Goal: Task Accomplishment & Management: Manage account settings

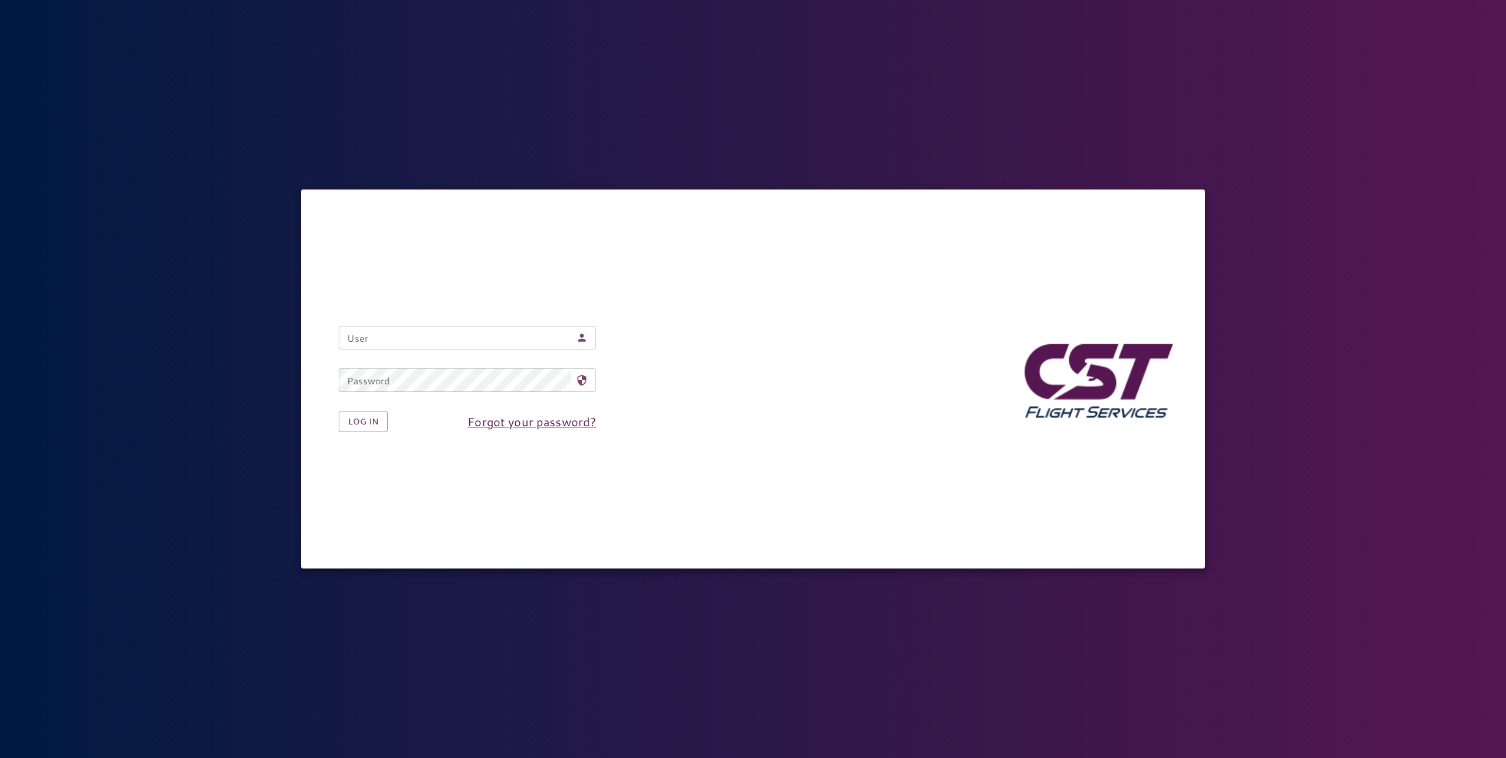
drag, startPoint x: 367, startPoint y: 339, endPoint x: 379, endPoint y: 343, distance: 12.5
click at [367, 339] on input "User" at bounding box center [455, 338] width 233 height 24
type input "**********"
click at [339, 411] on button "Log in" at bounding box center [363, 422] width 49 height 22
click at [372, 422] on button "Log in" at bounding box center [363, 422] width 49 height 22
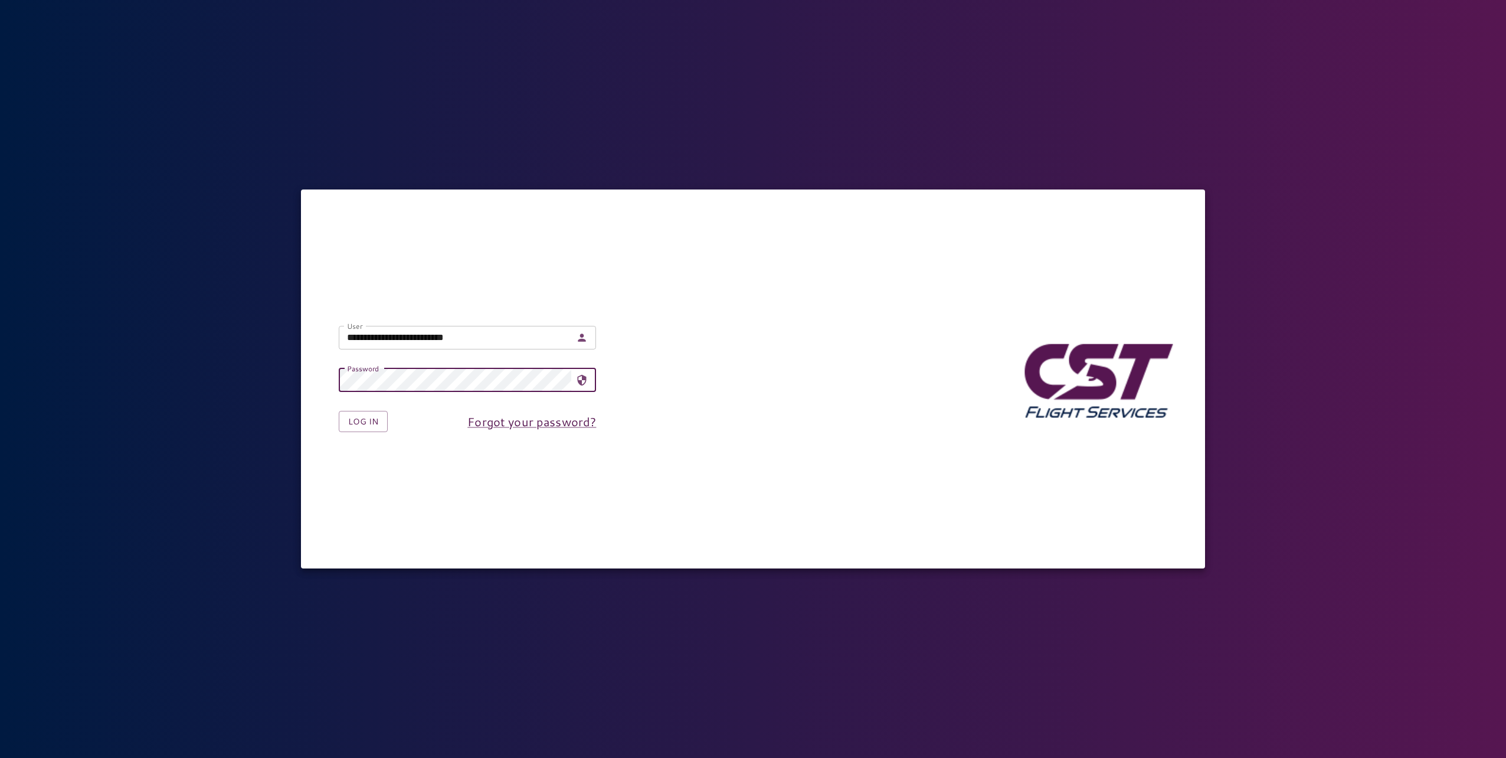
click at [339, 411] on button "Log in" at bounding box center [363, 422] width 49 height 22
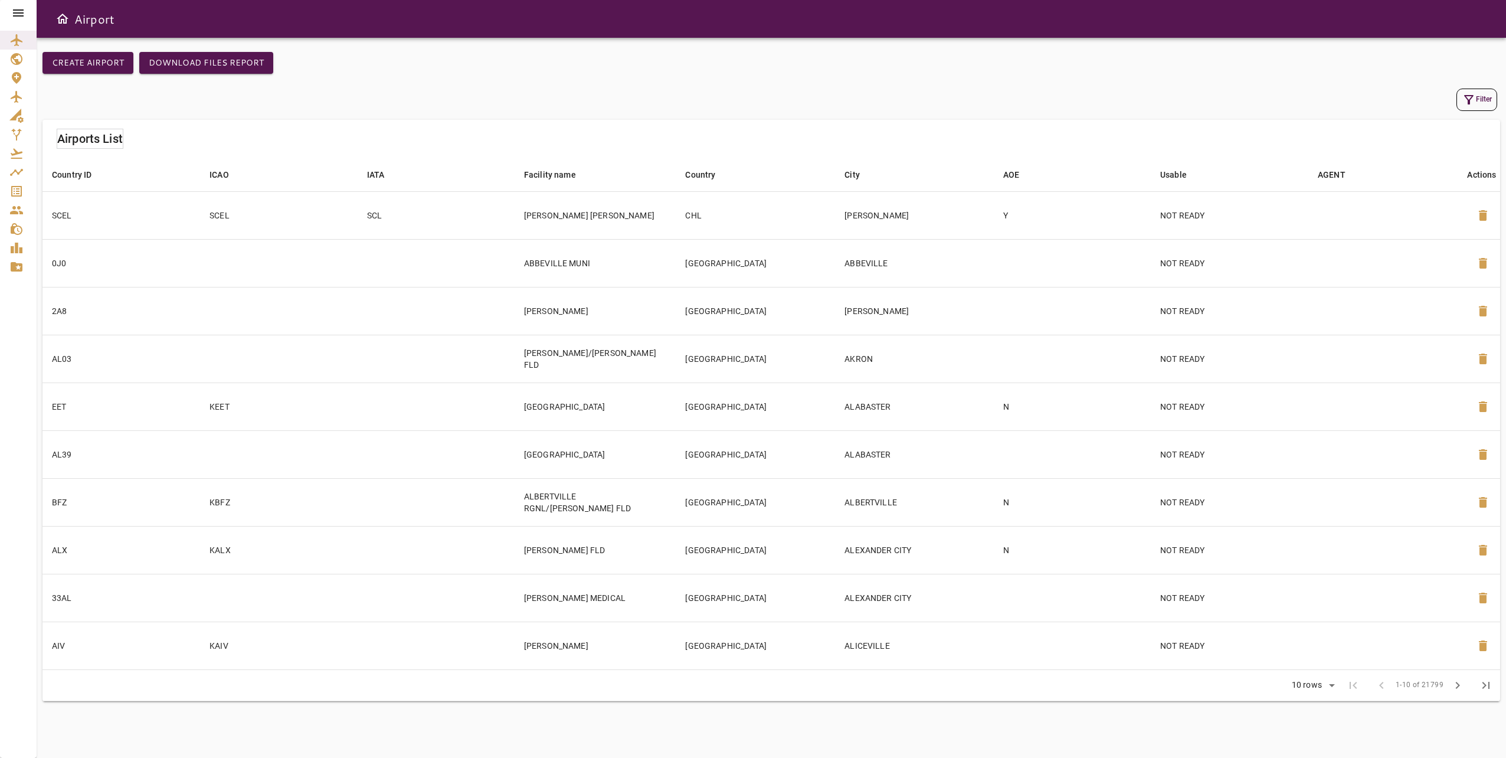
click at [12, 4] on div at bounding box center [18, 13] width 37 height 26
click at [19, 11] on icon at bounding box center [18, 13] width 14 height 14
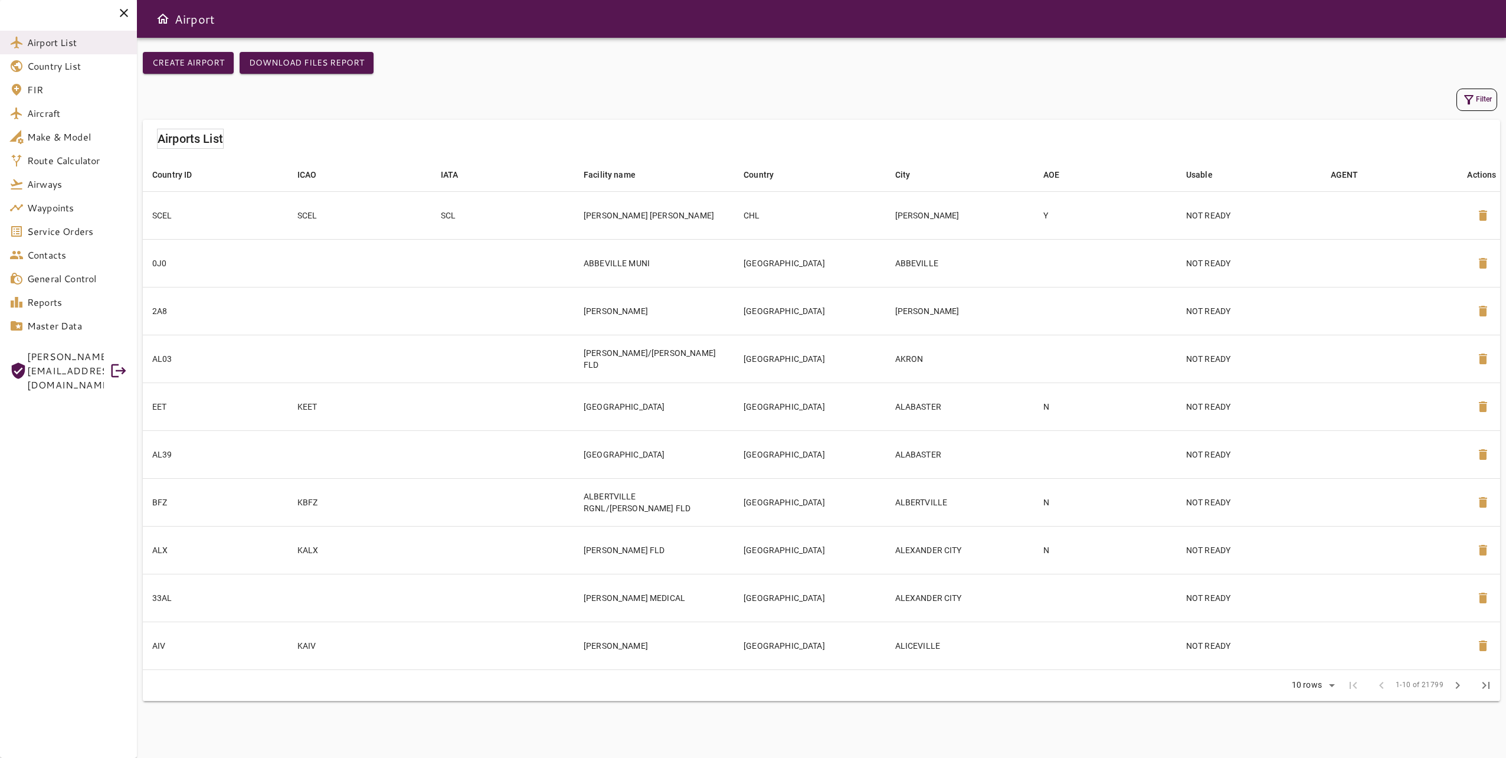
click at [78, 233] on span "Service Orders" at bounding box center [77, 231] width 100 height 14
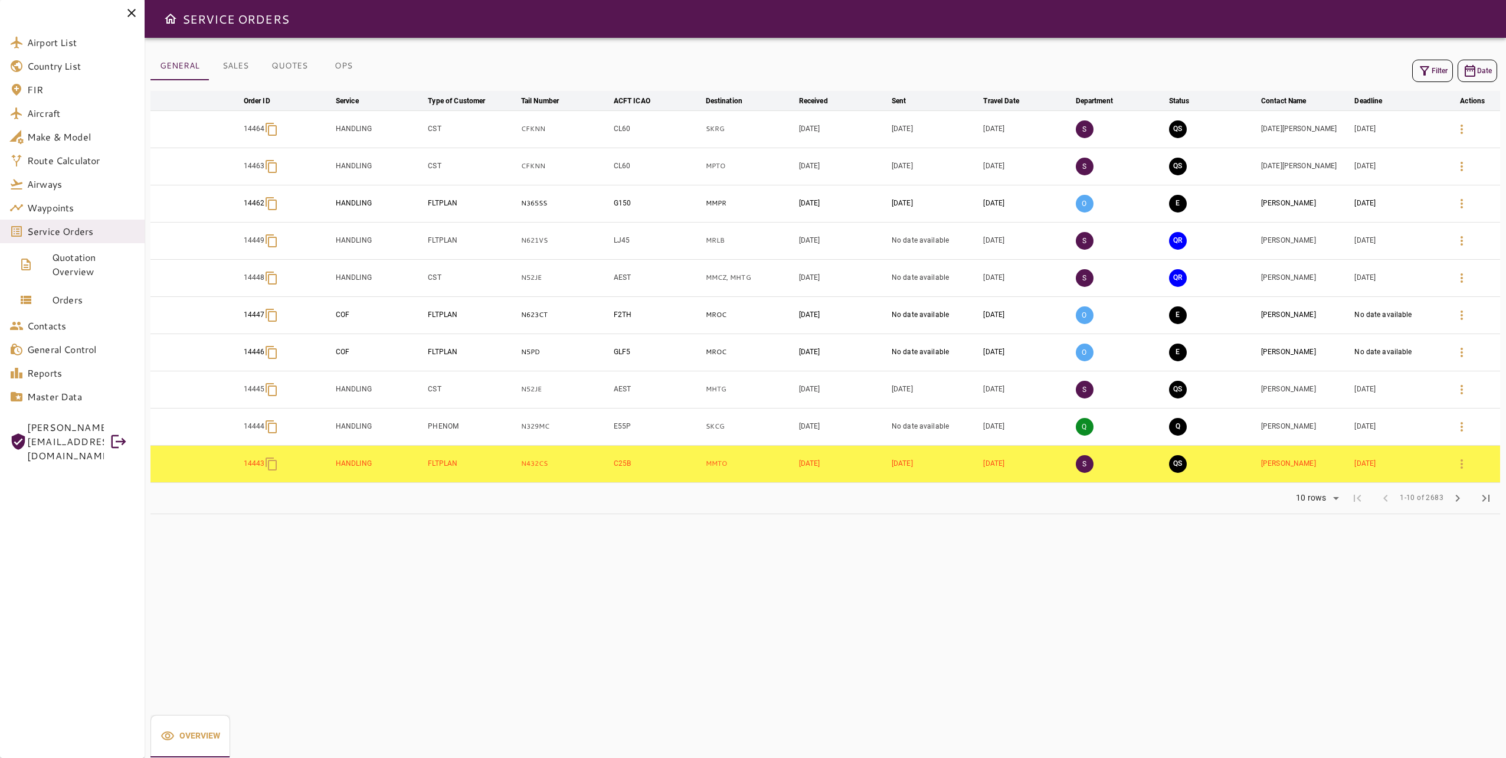
click at [1420, 64] on icon "button" at bounding box center [1425, 71] width 14 height 14
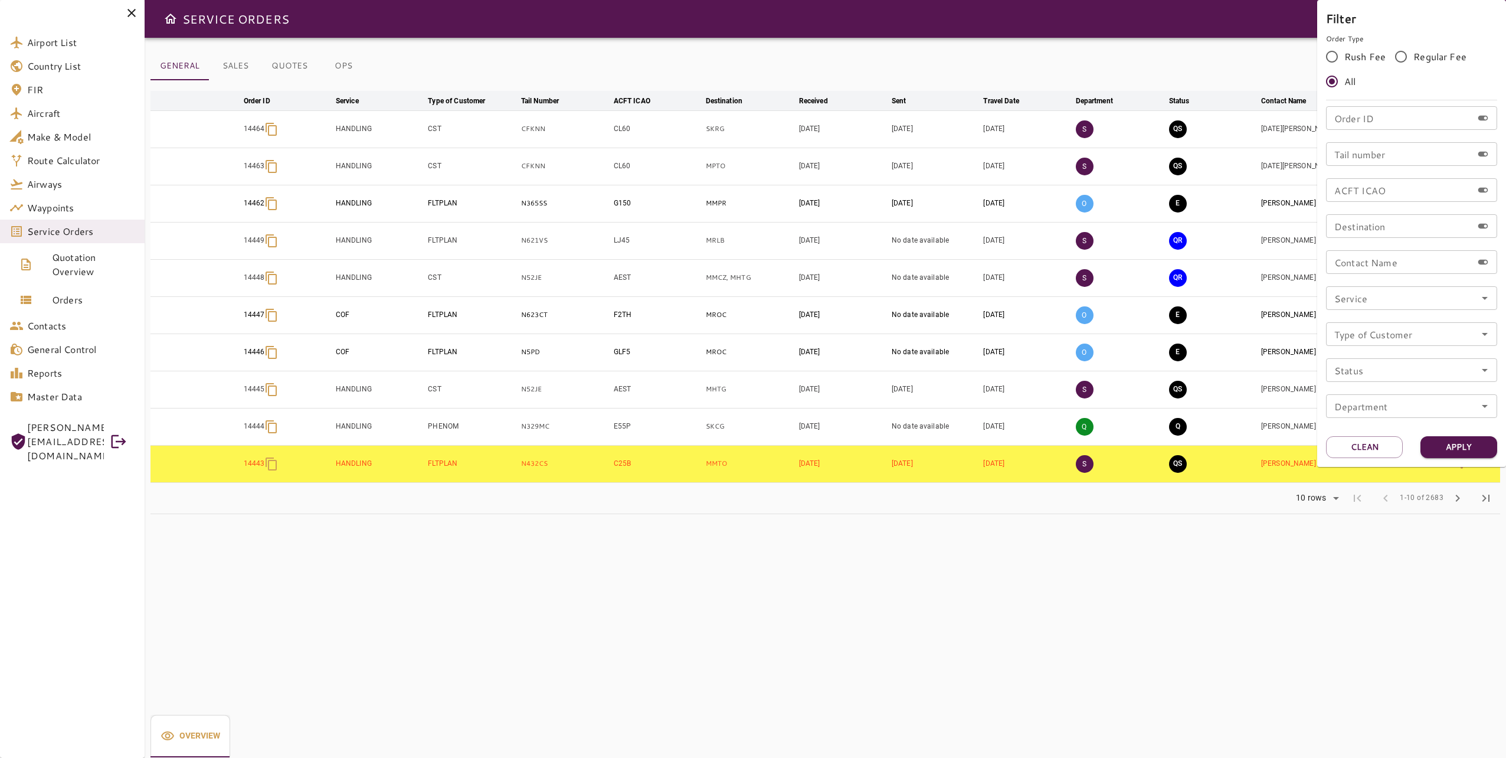
click at [343, 68] on div at bounding box center [753, 379] width 1506 height 758
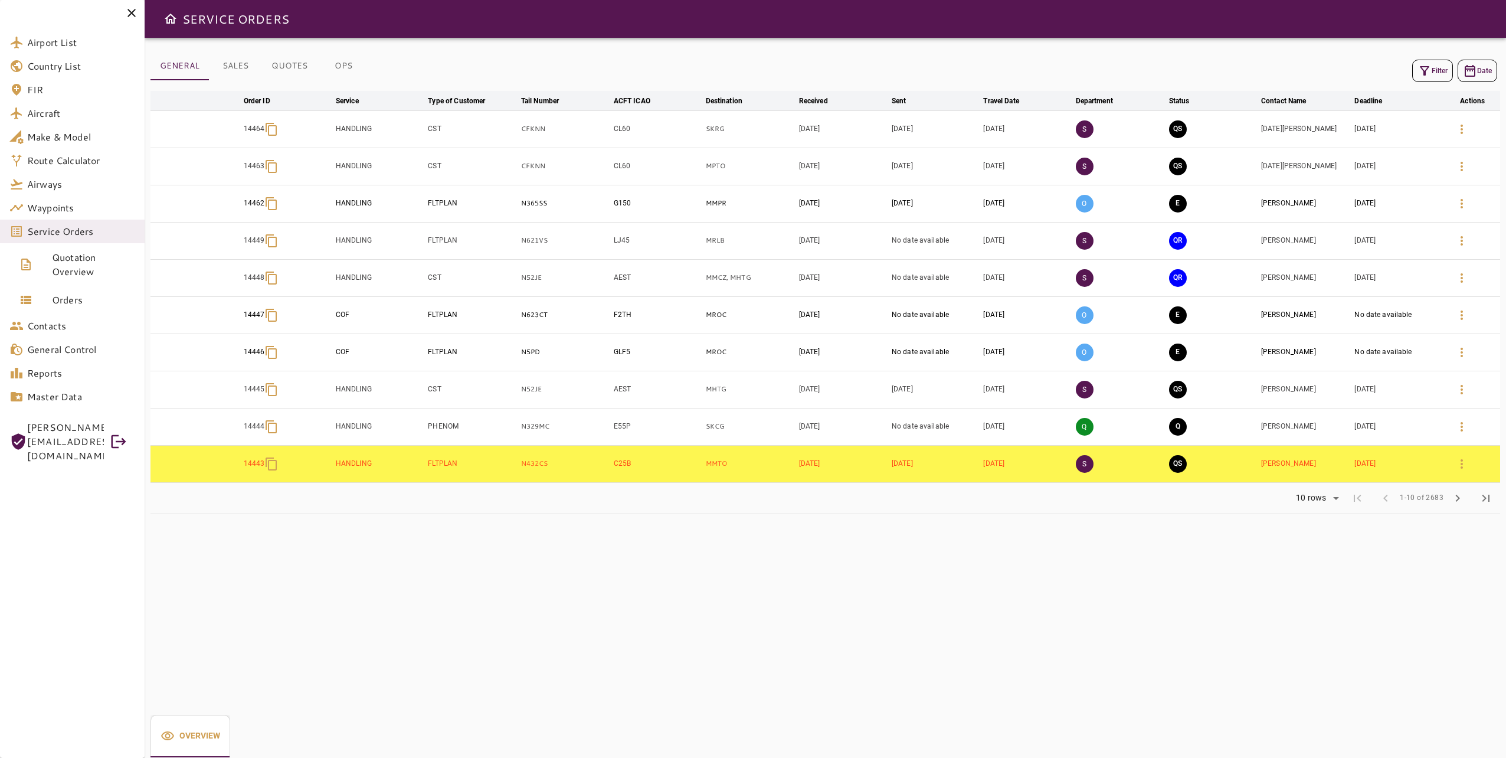
click at [348, 66] on button "OPS" at bounding box center [343, 66] width 53 height 28
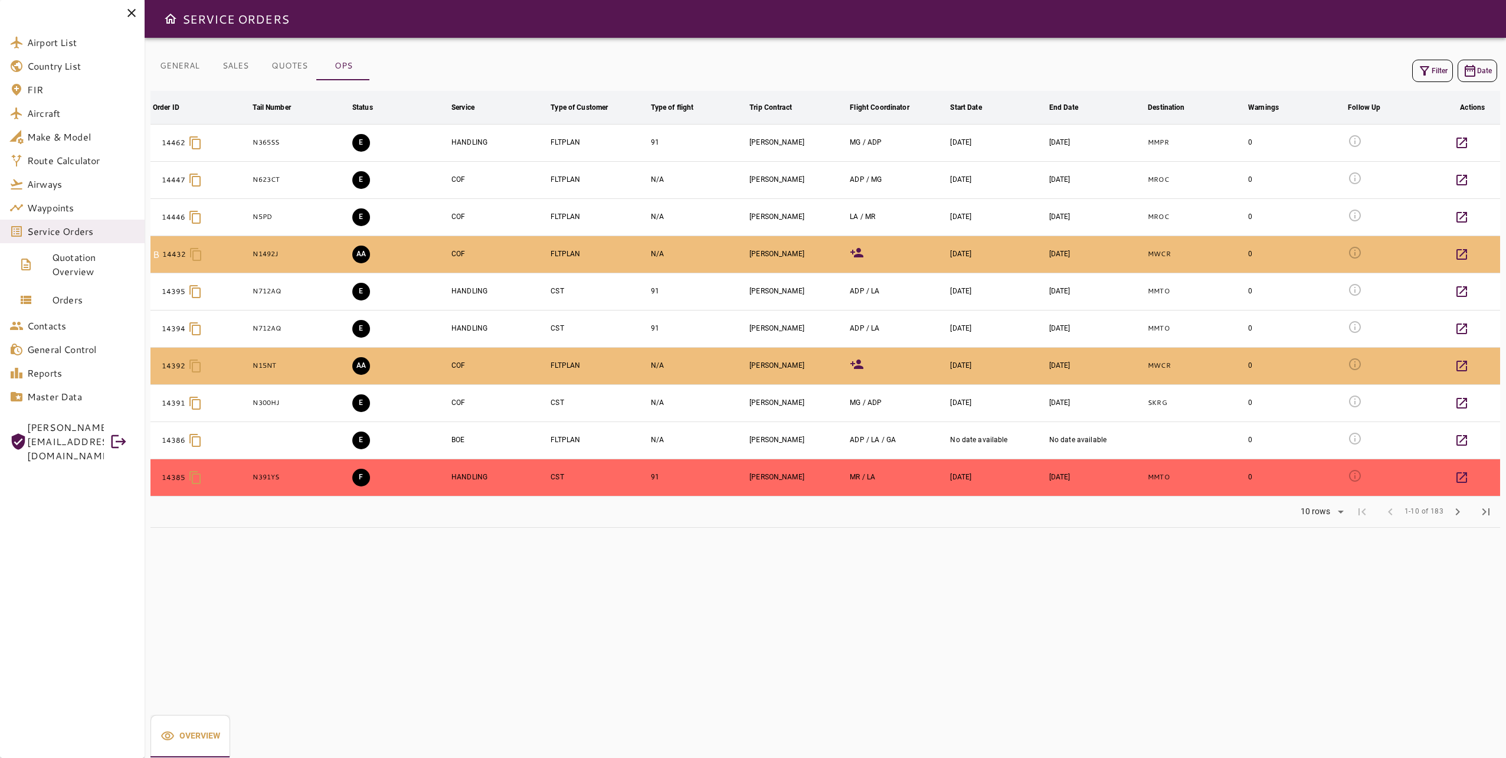
click at [1430, 74] on icon "button" at bounding box center [1425, 71] width 14 height 14
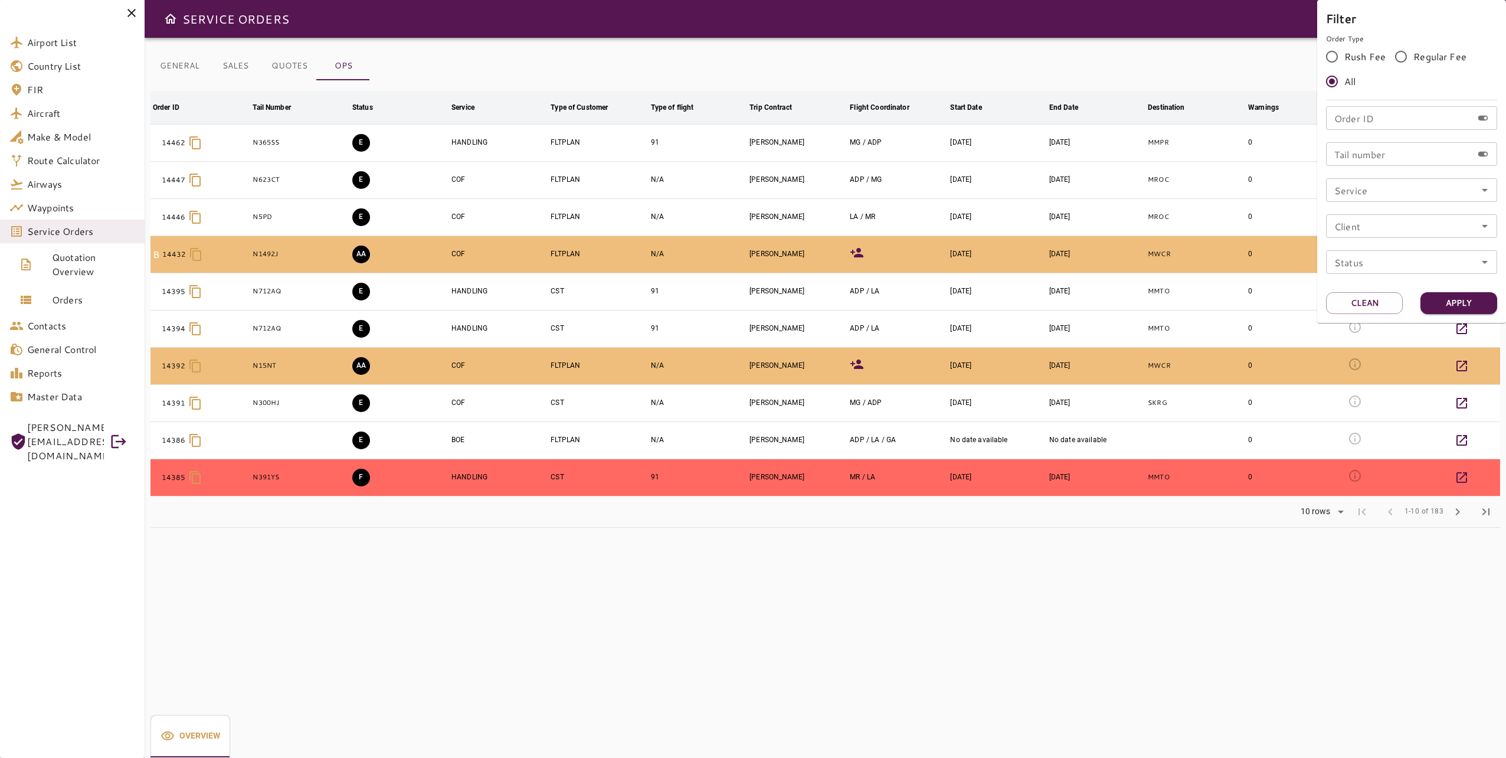
click at [1374, 163] on input "Tail number" at bounding box center [1399, 154] width 146 height 24
type input "******"
click at [1471, 296] on button "Apply" at bounding box center [1459, 303] width 77 height 22
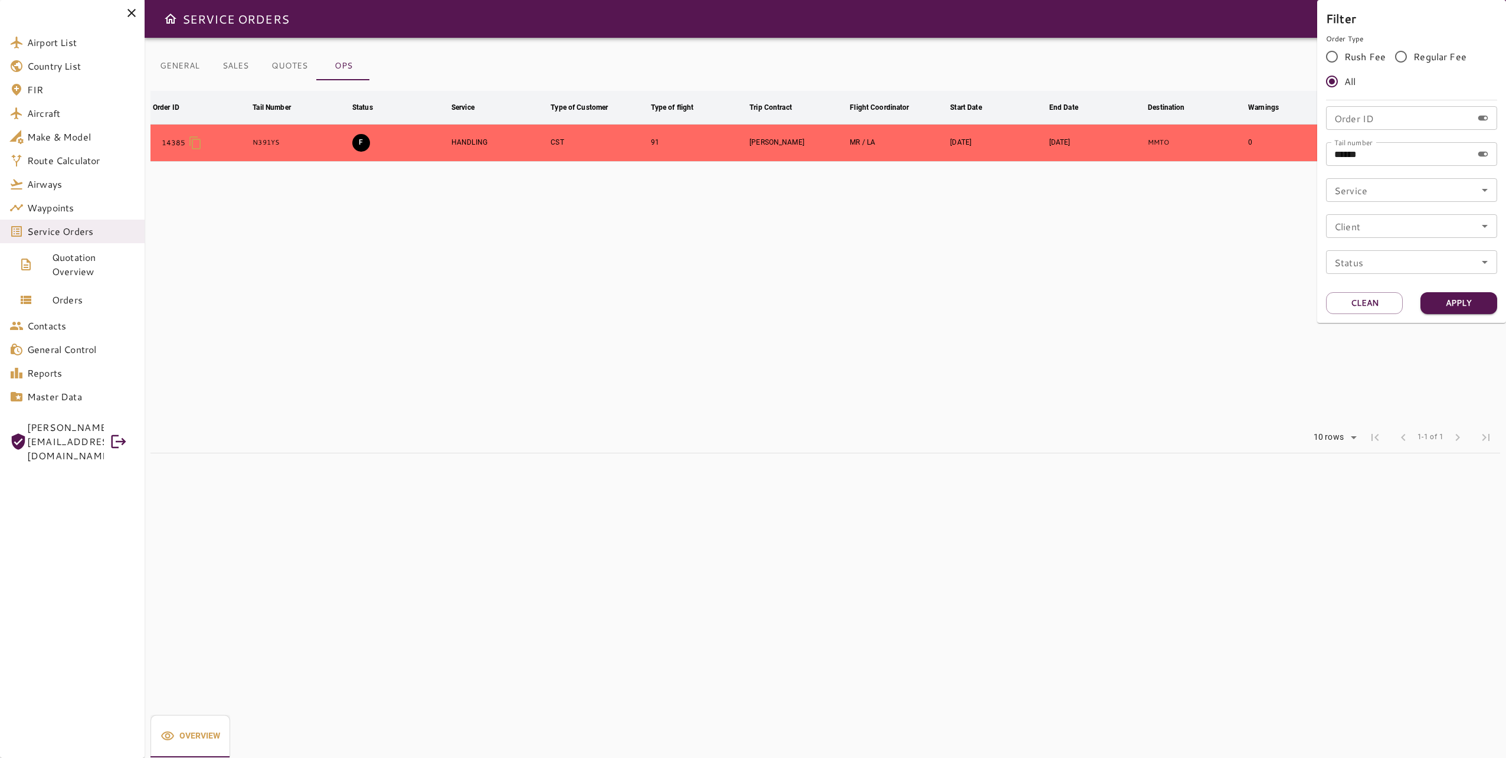
click at [1149, 237] on div at bounding box center [753, 379] width 1506 height 758
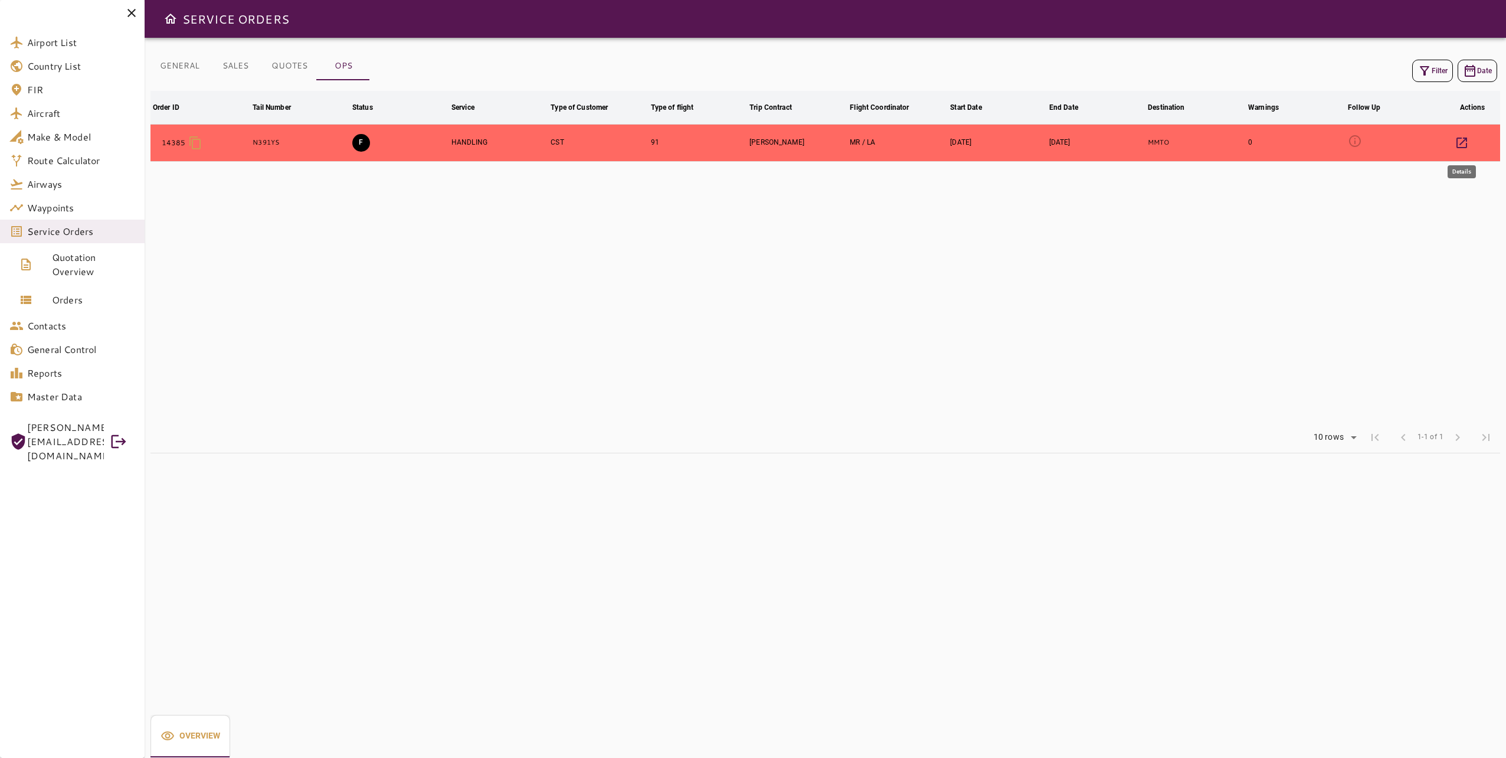
click at [1455, 141] on icon "button" at bounding box center [1462, 143] width 14 height 14
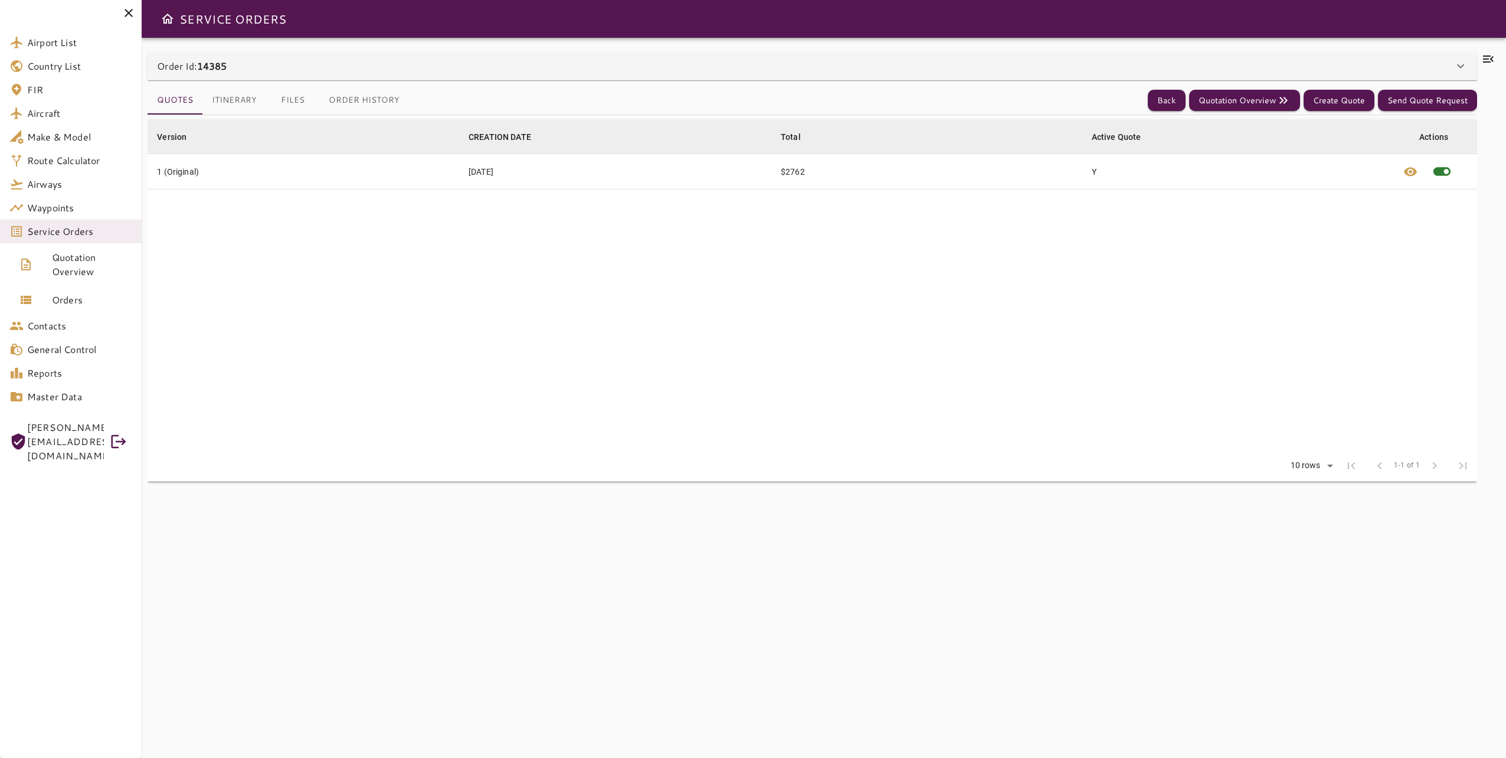
click at [290, 104] on button "Files" at bounding box center [292, 100] width 53 height 28
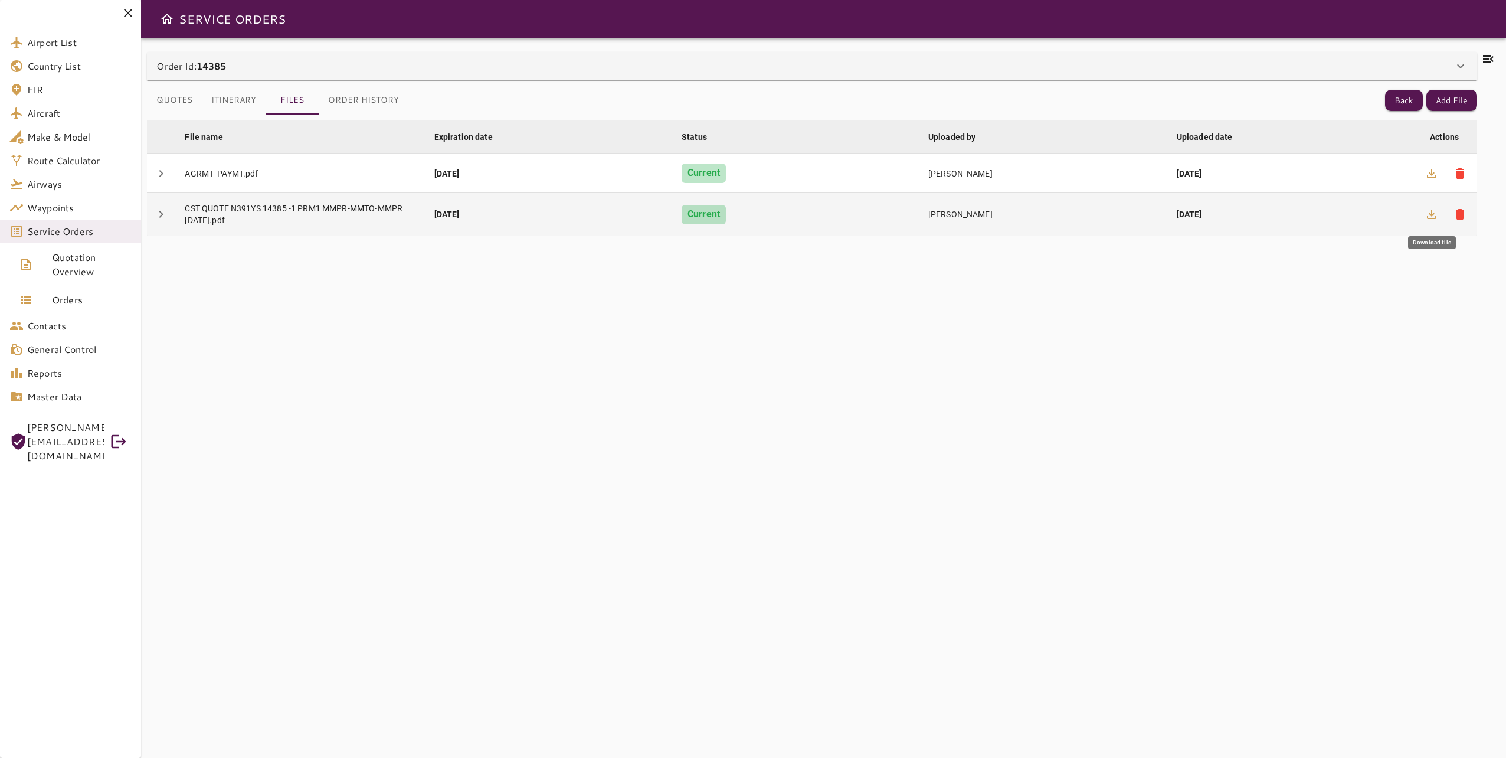
click at [1435, 212] on icon "button" at bounding box center [1432, 214] width 14 height 14
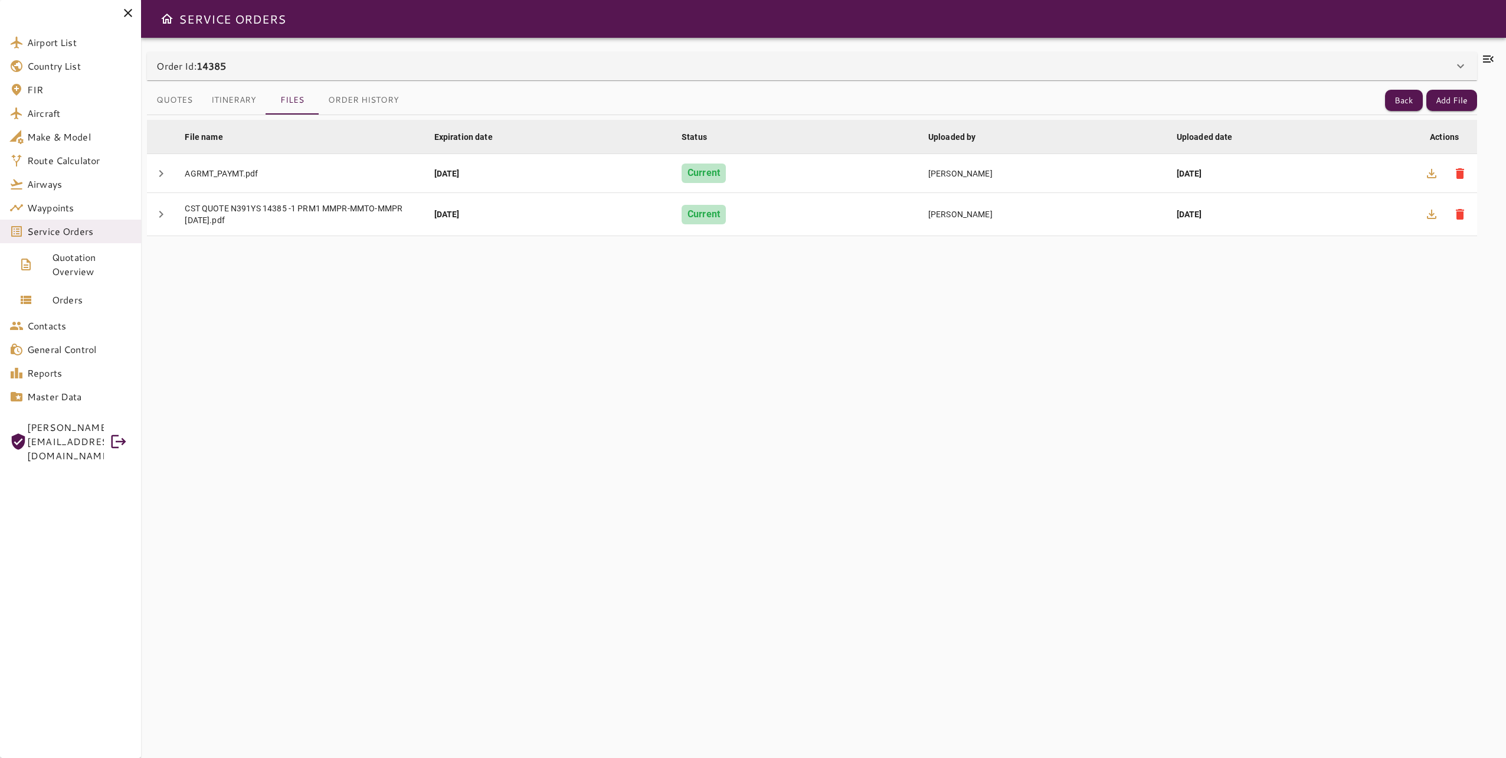
click at [1494, 57] on icon at bounding box center [1488, 59] width 14 height 14
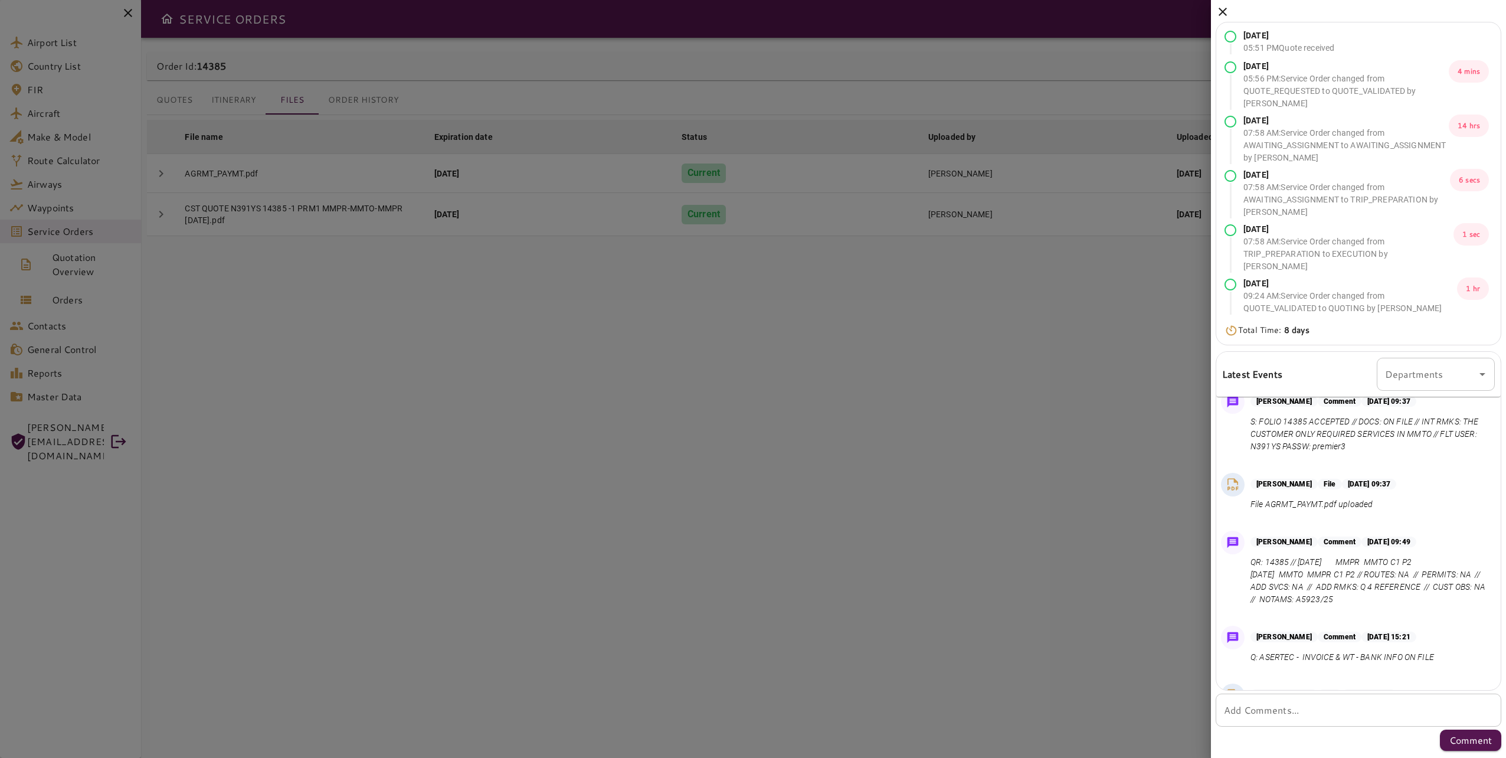
scroll to position [209, 0]
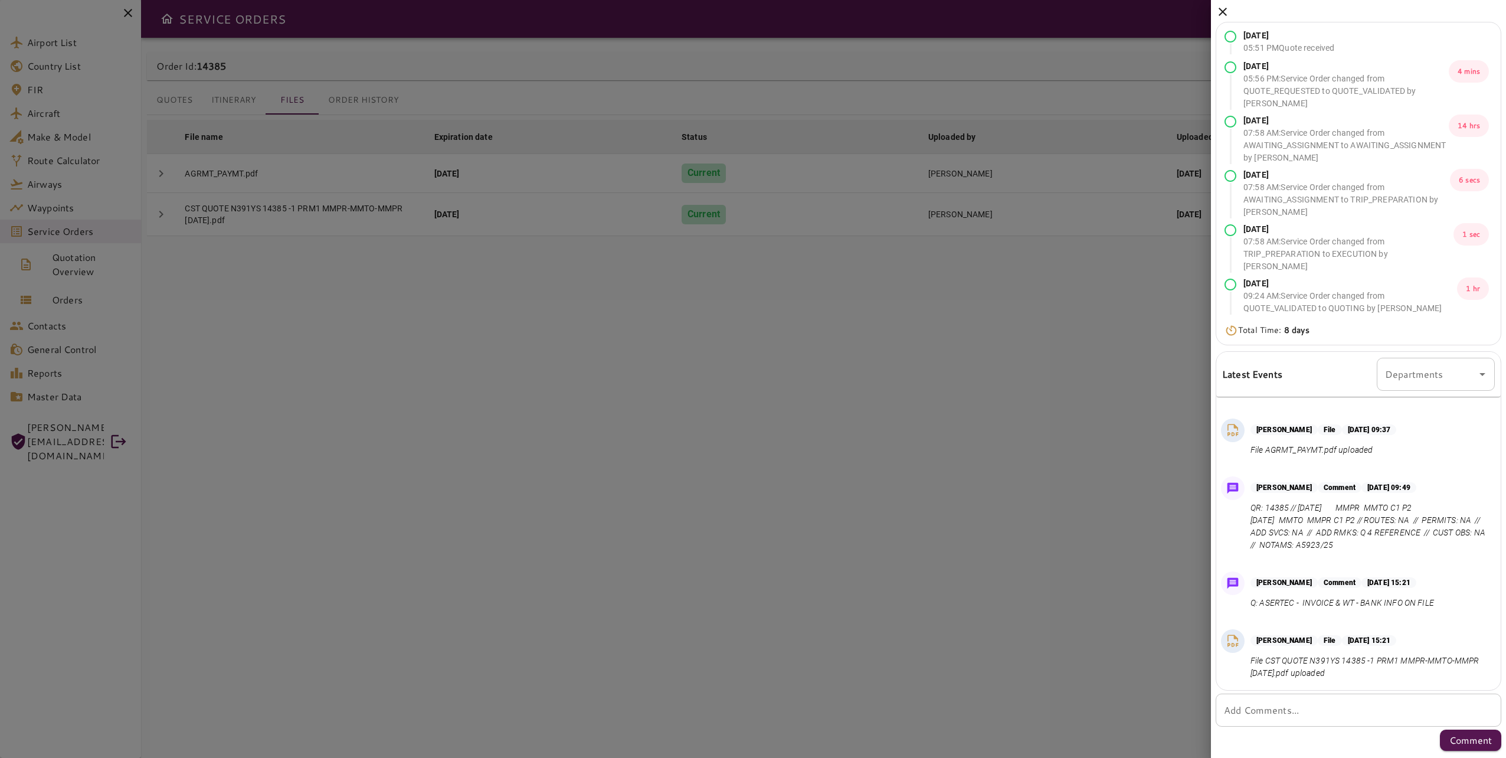
click at [1364, 717] on textarea "Add Comments..." at bounding box center [1358, 710] width 269 height 14
type textarea "*"
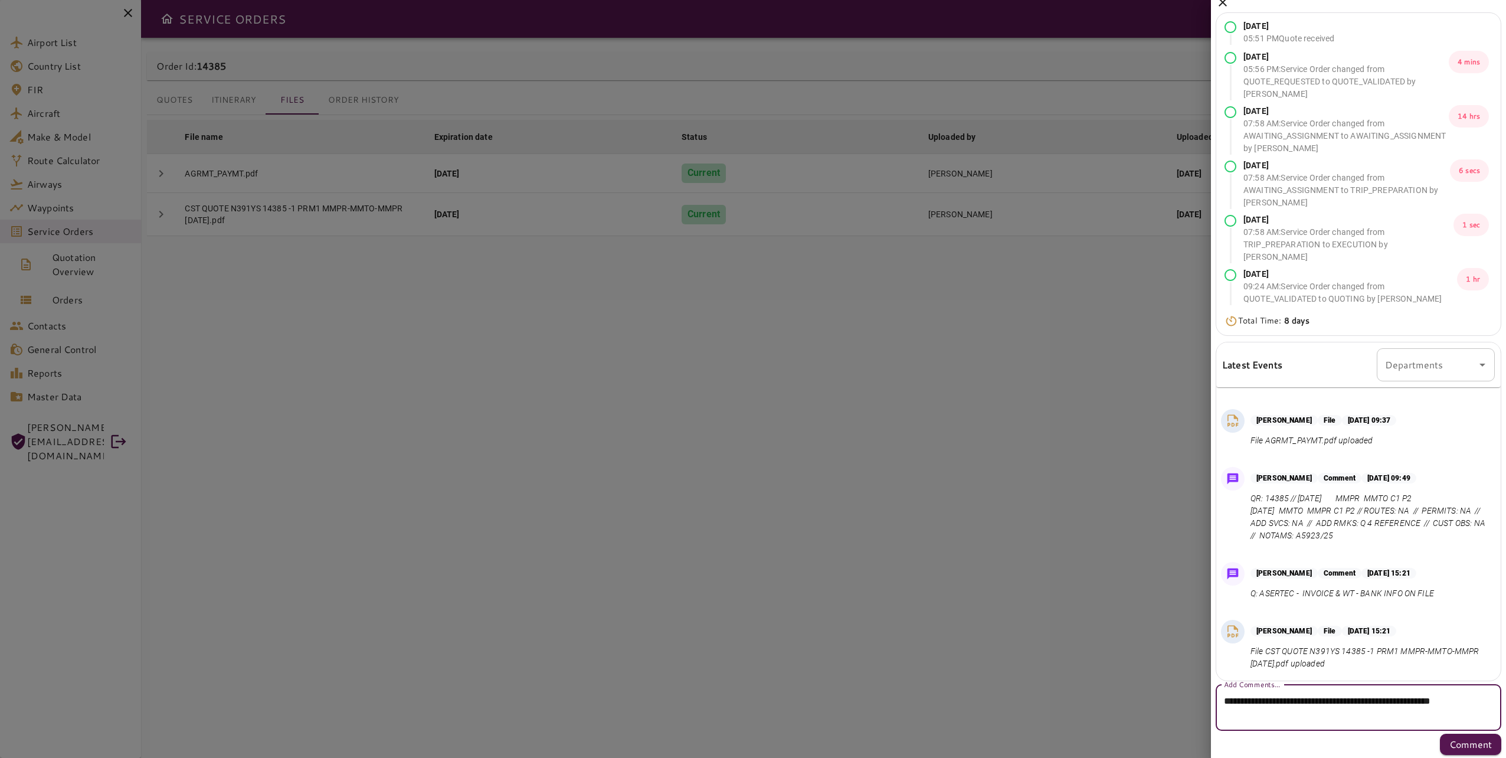
scroll to position [12, 0]
type textarea "**********"
click at [1440, 738] on button "Comment" at bounding box center [1470, 742] width 61 height 21
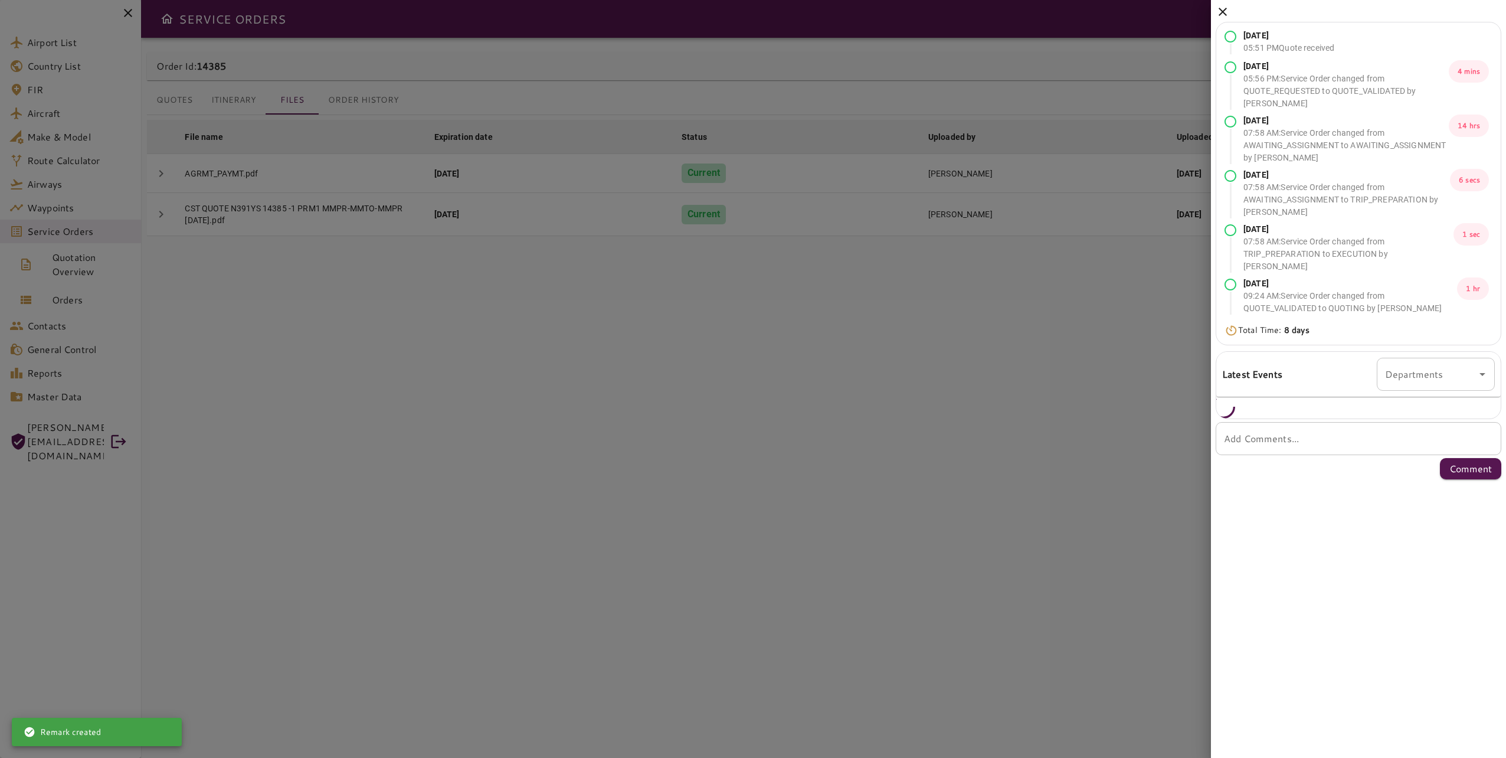
scroll to position [0, 0]
click at [1016, 557] on div at bounding box center [753, 379] width 1506 height 758
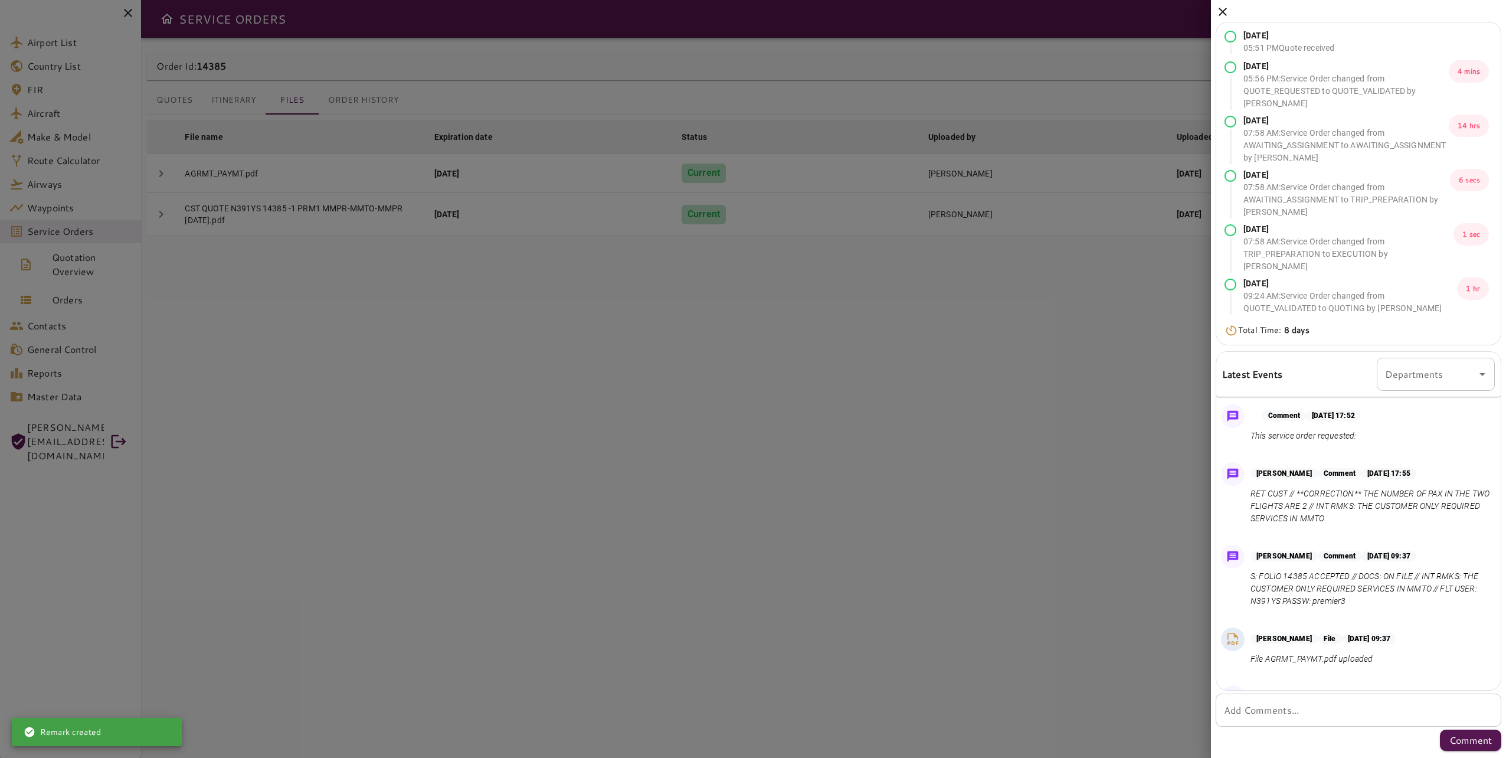
click at [1213, 14] on div "[DATE] 05:51 PM Quote received [DATE] 05:56 PM : Service Order changed from QUO…" at bounding box center [1358, 377] width 295 height 755
click at [1218, 9] on icon at bounding box center [1223, 12] width 14 height 14
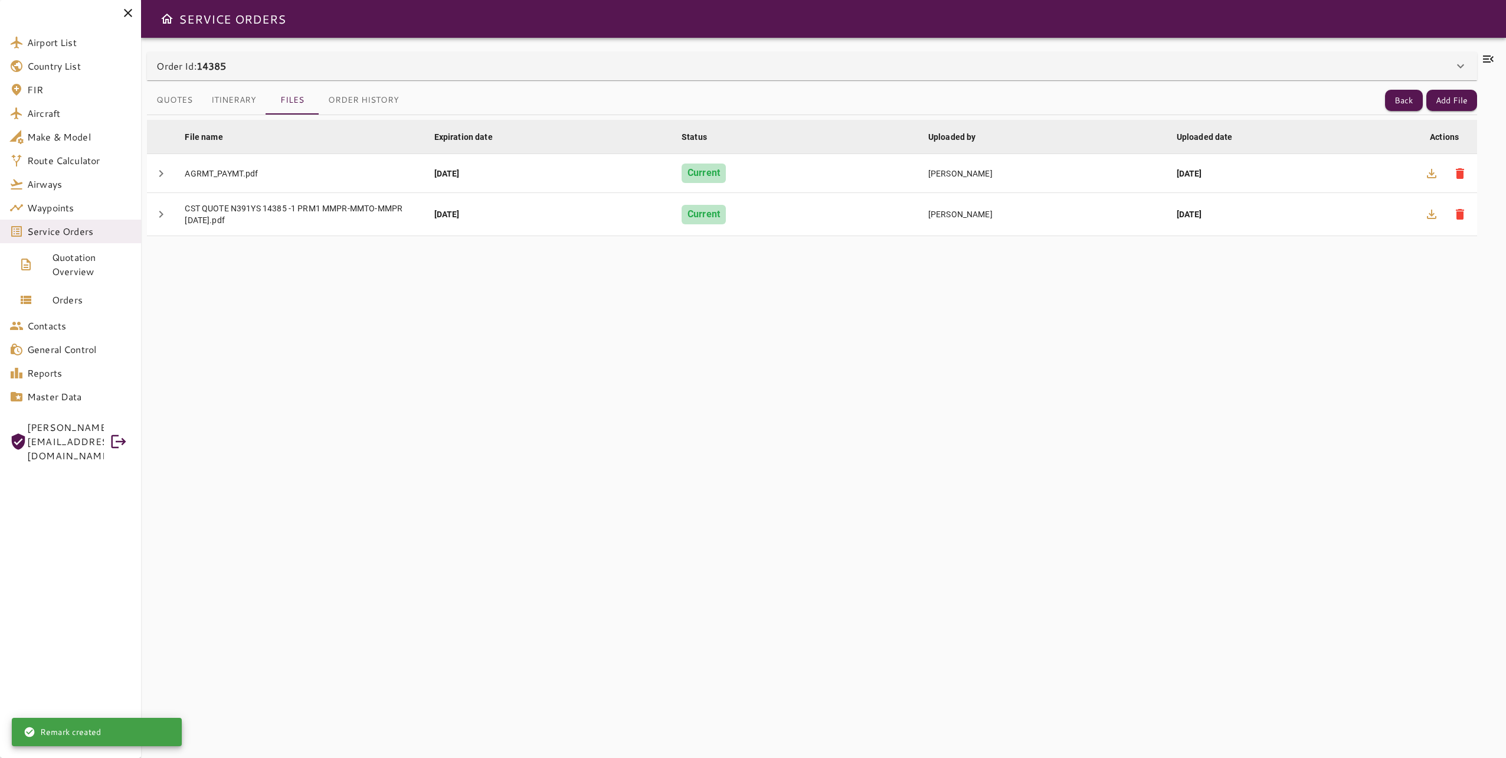
click at [1484, 103] on div at bounding box center [1488, 398] width 23 height 692
click at [1458, 100] on button "Add File" at bounding box center [1451, 101] width 51 height 22
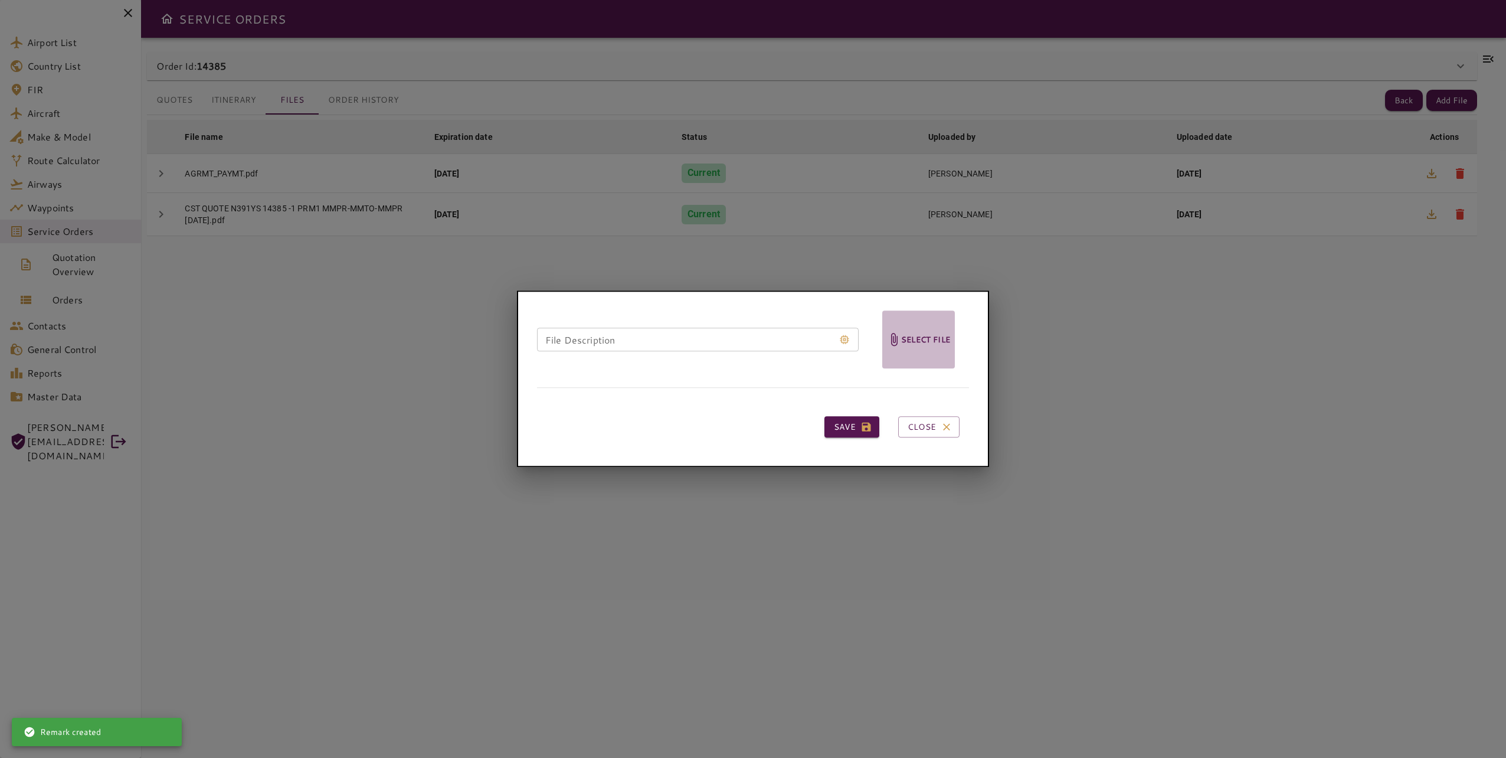
click at [899, 344] on icon "upload picture" at bounding box center [894, 339] width 14 height 14
click at [0, 0] on input "Select file" at bounding box center [0, 0] width 0 height 0
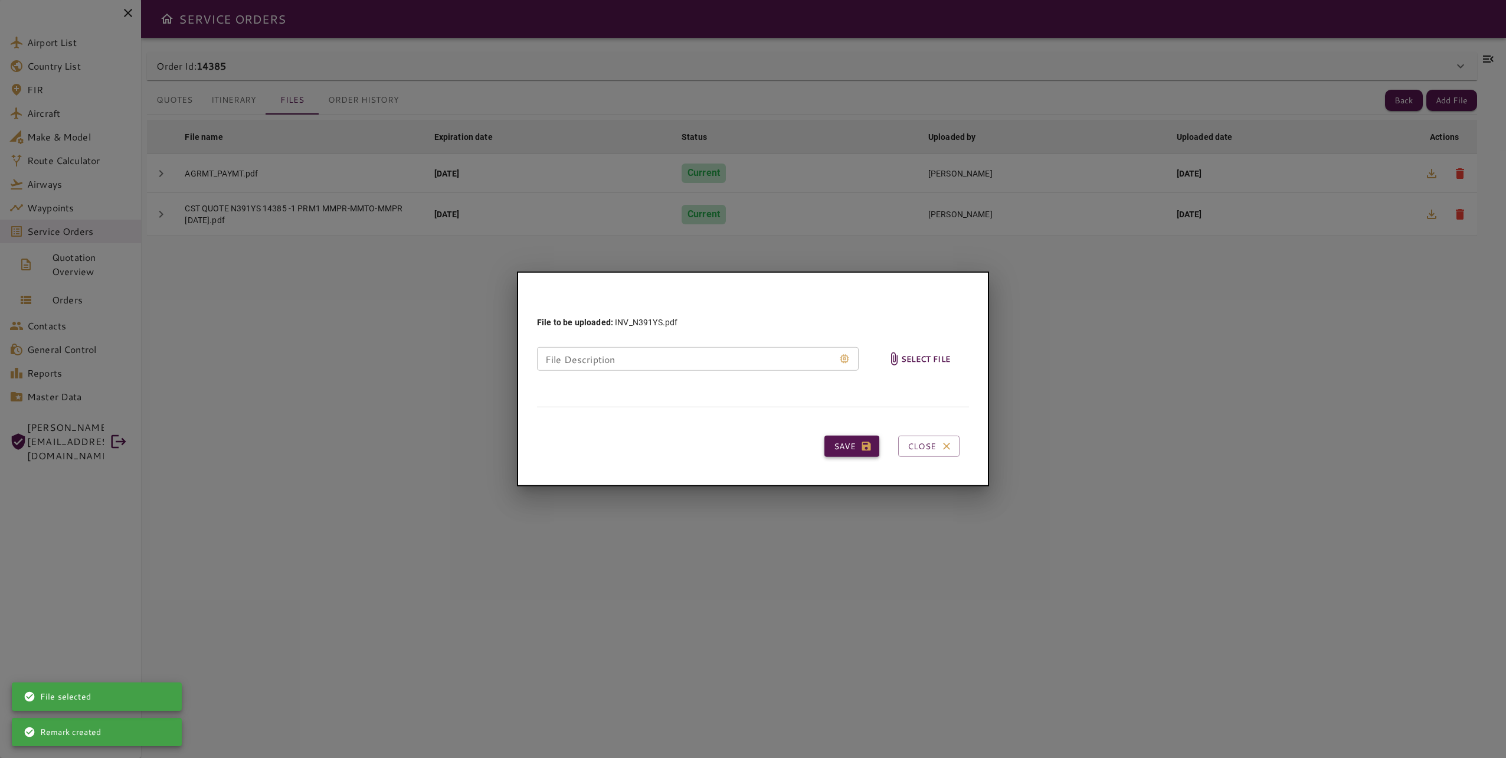
click at [861, 437] on button "Save" at bounding box center [851, 447] width 55 height 22
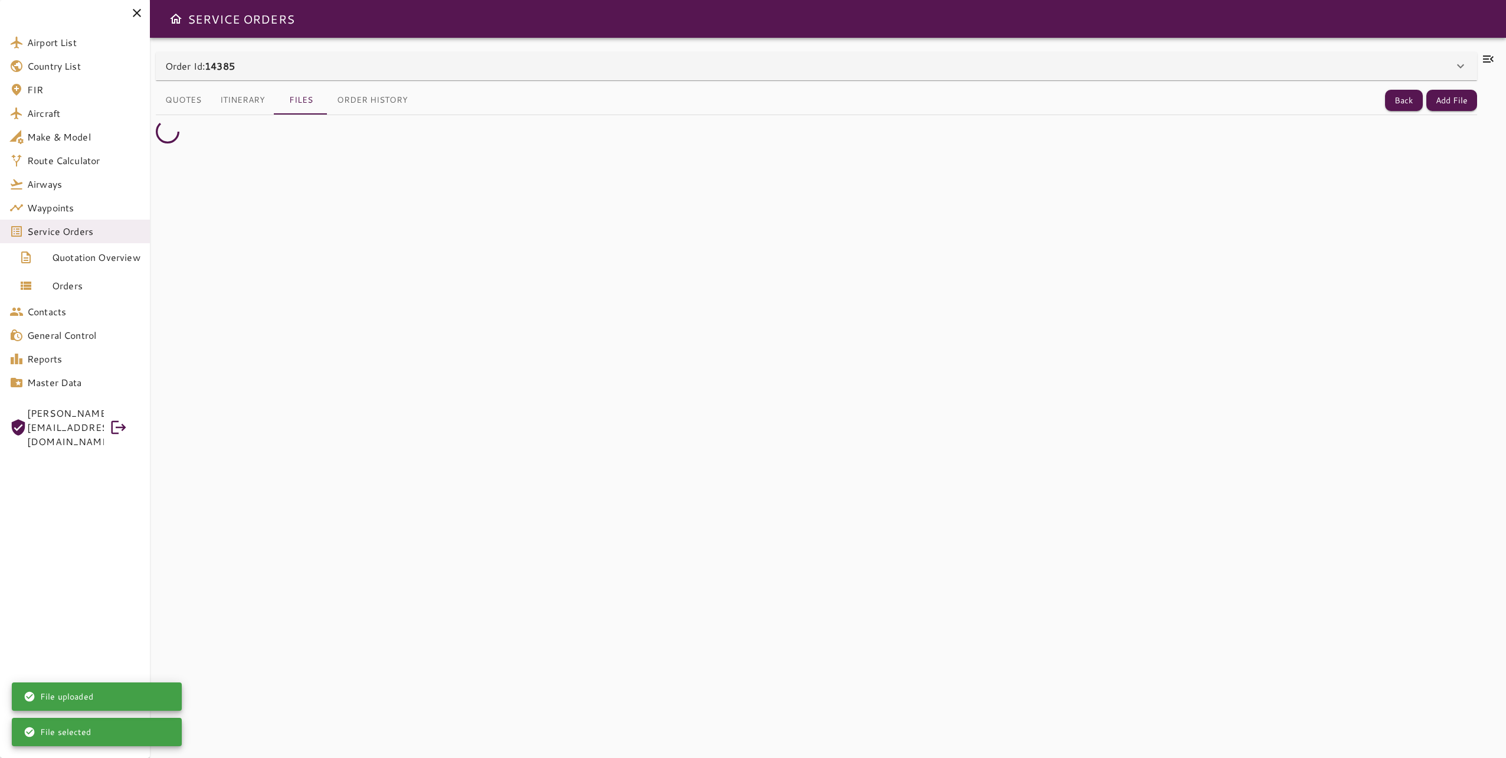
click at [1446, 107] on button "Add File" at bounding box center [1451, 101] width 51 height 22
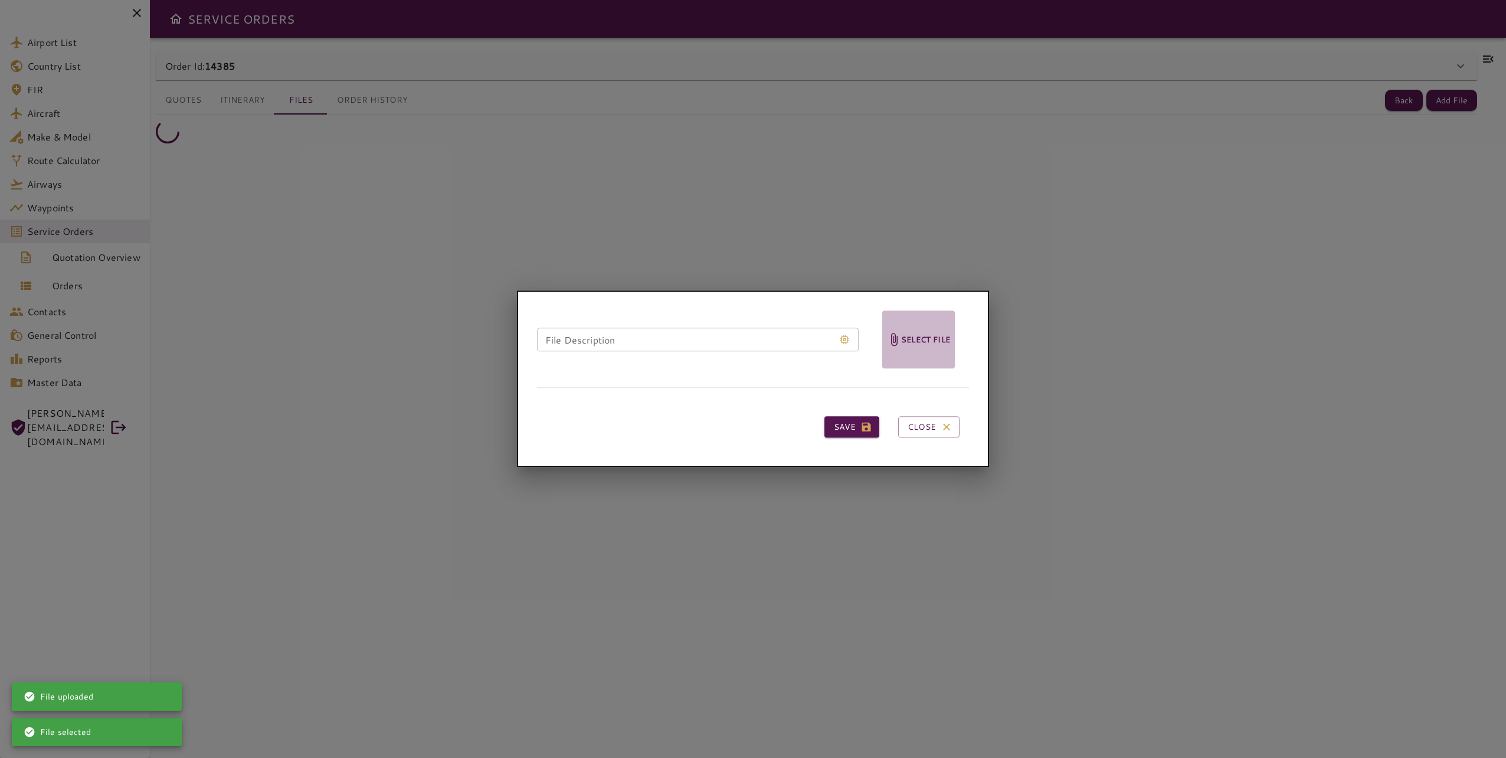
click at [908, 342] on h6 "Select file" at bounding box center [925, 340] width 49 height 14
click at [0, 0] on input "Select file" at bounding box center [0, 0] width 0 height 0
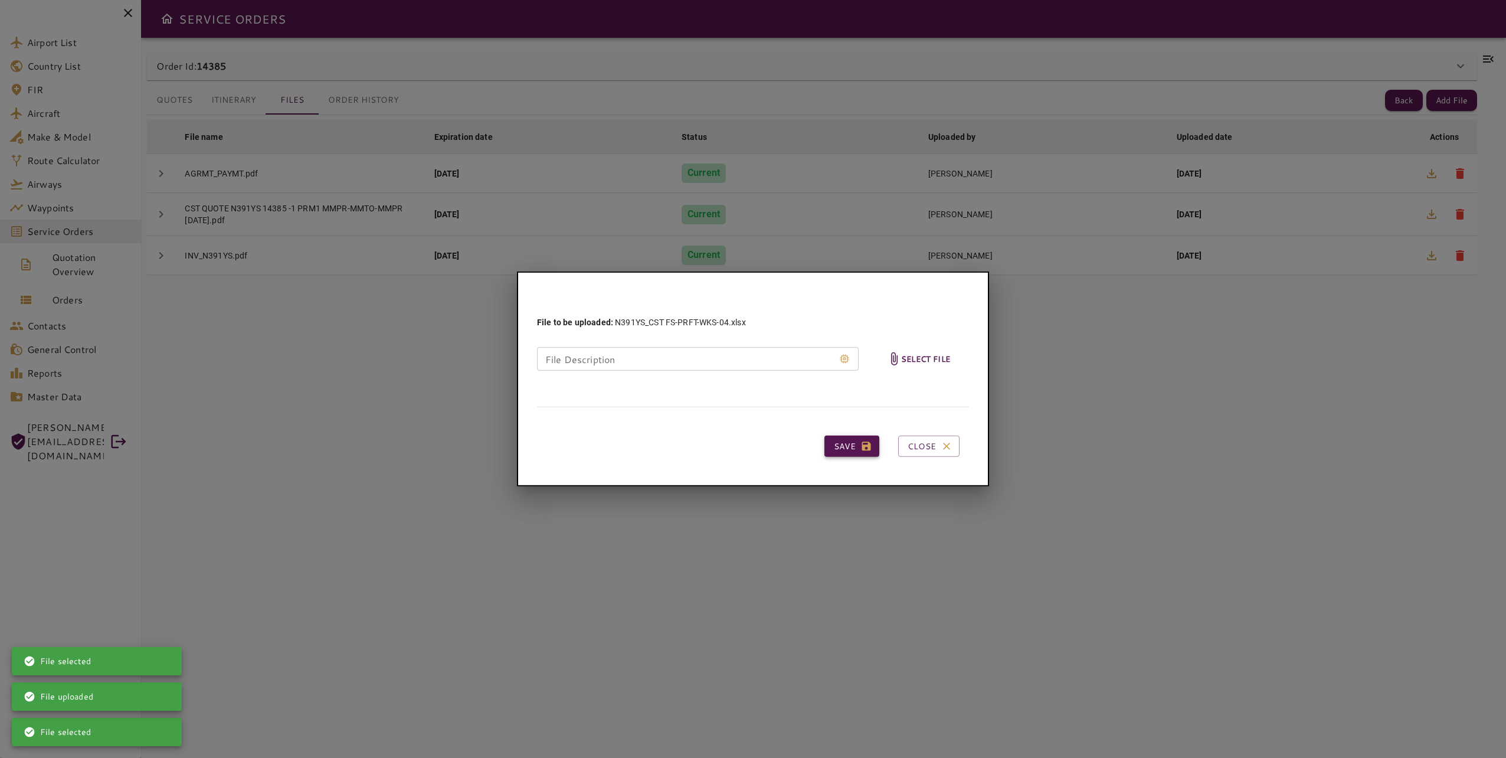
click at [837, 450] on button "Save" at bounding box center [851, 447] width 55 height 22
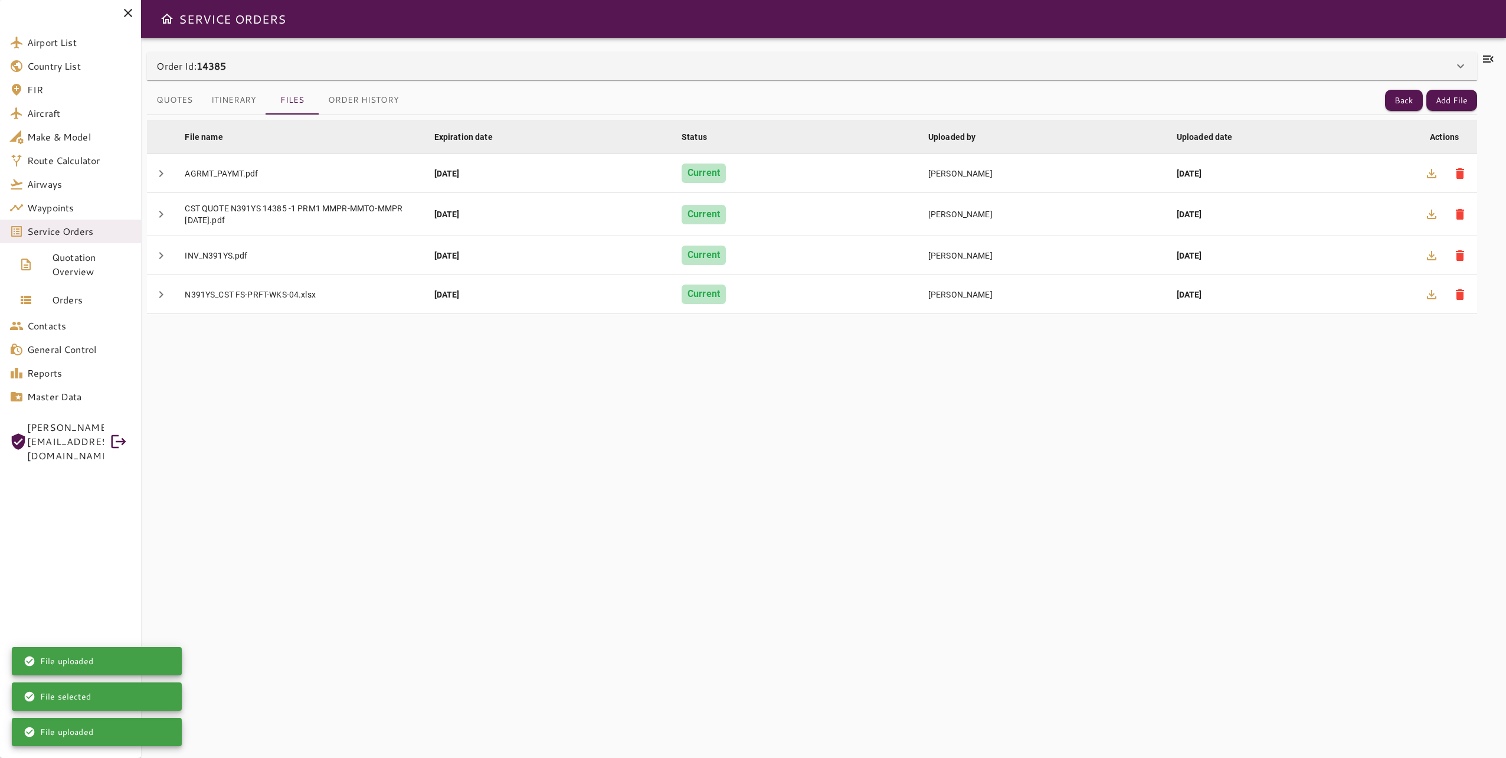
click at [1487, 58] on icon at bounding box center [1488, 58] width 11 height 7
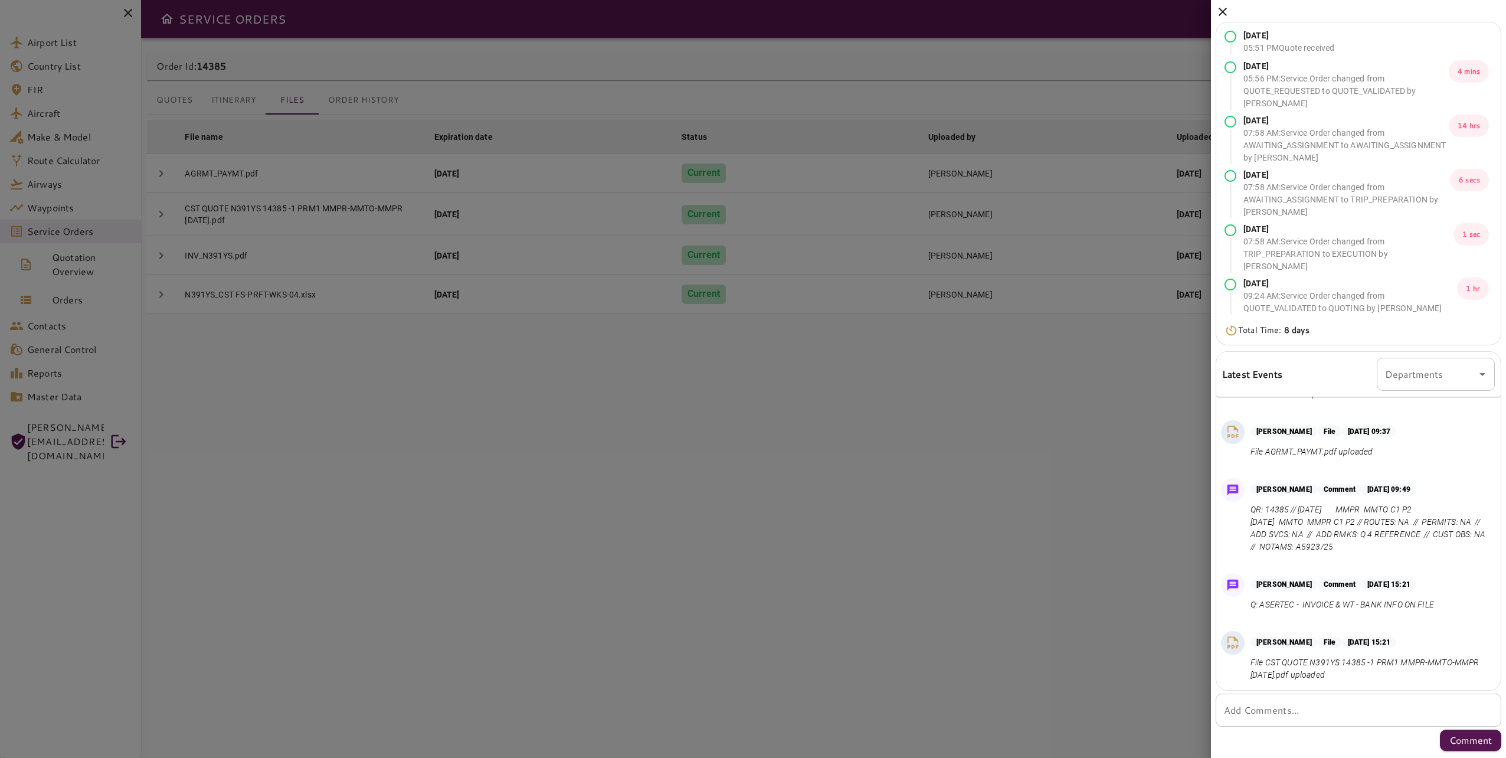
scroll to position [402, 0]
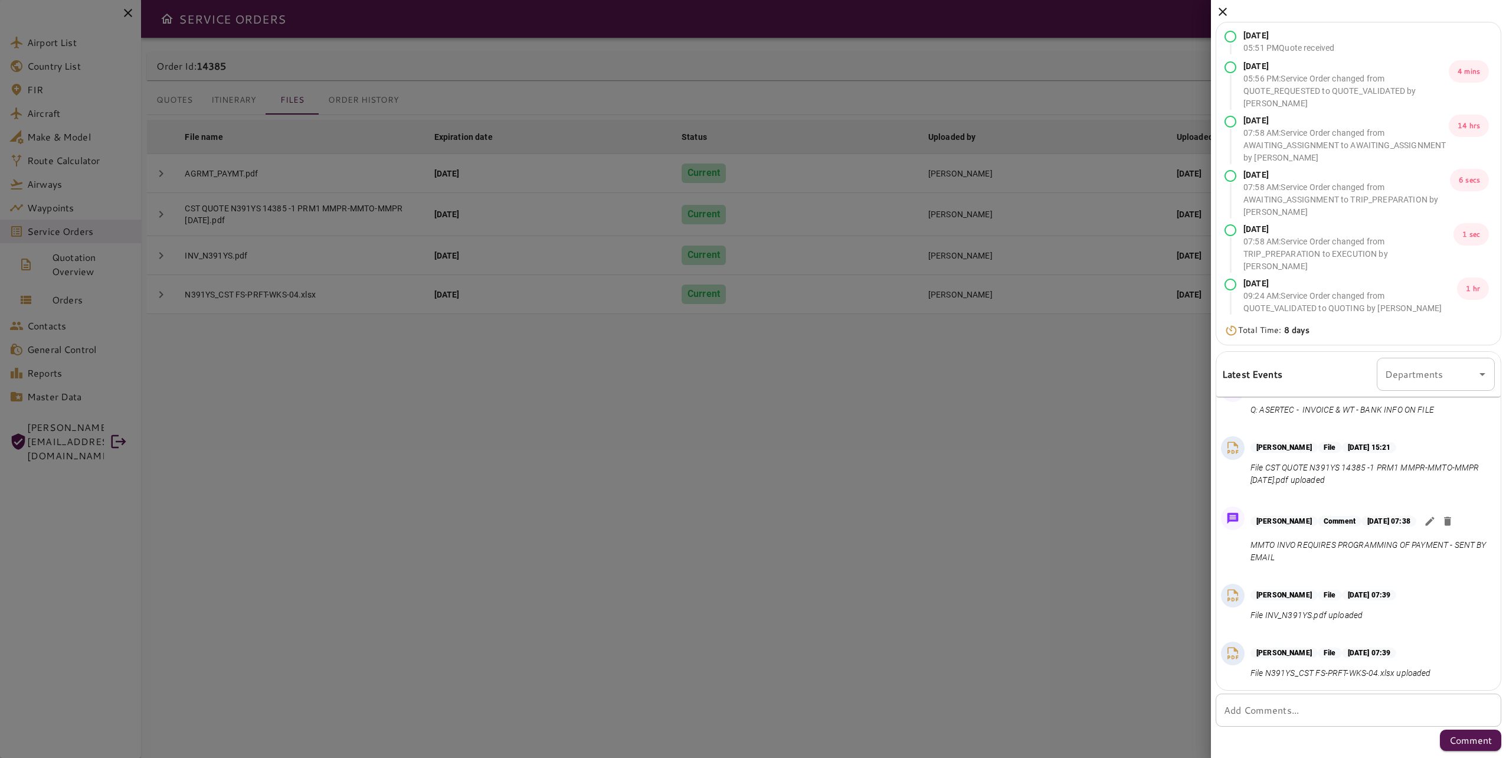
click at [1336, 717] on textarea "Add Comments..." at bounding box center [1358, 710] width 269 height 14
type textarea "**********"
click at [1465, 755] on p "Comment" at bounding box center [1470, 754] width 42 height 14
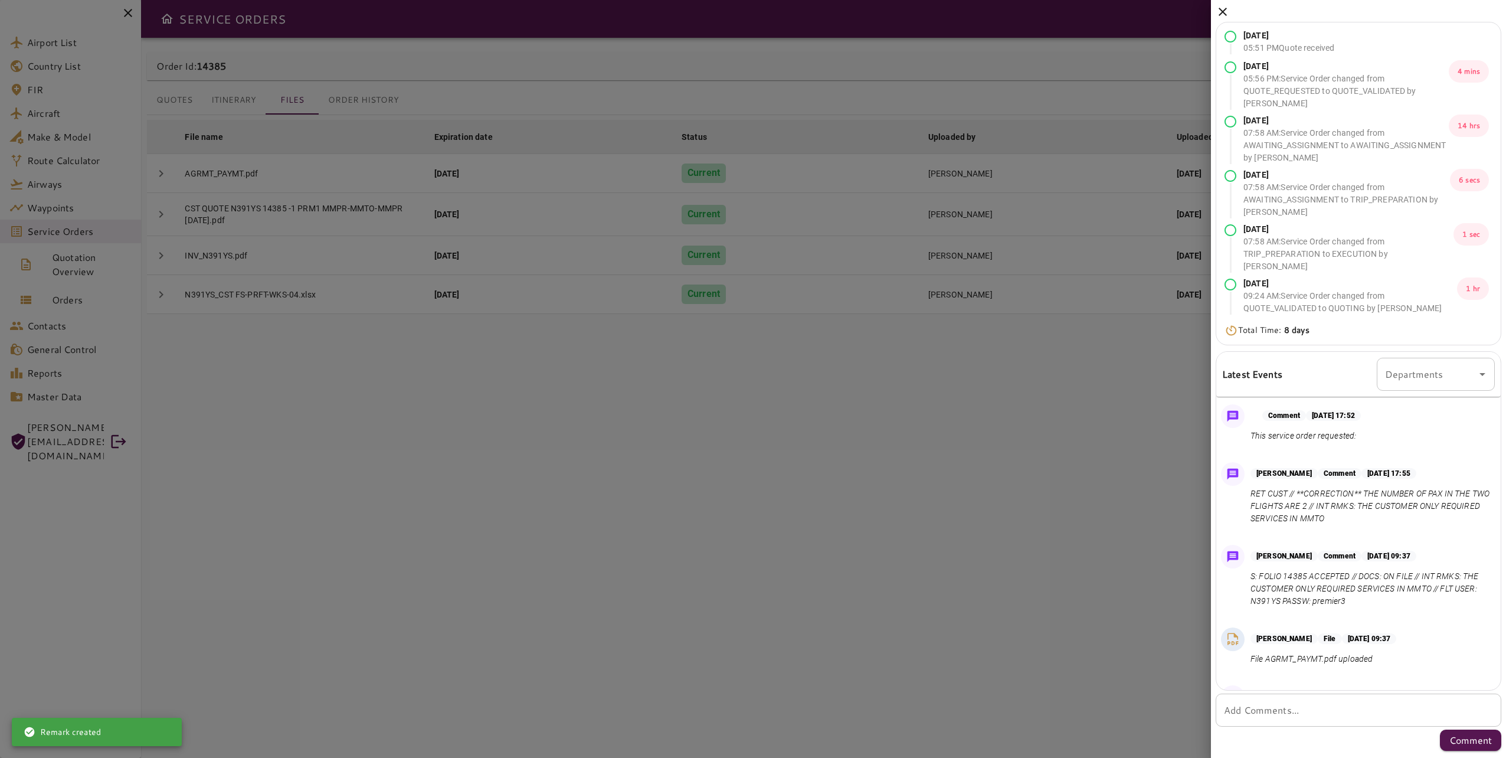
click at [939, 534] on div at bounding box center [753, 379] width 1506 height 758
click at [1216, 13] on icon at bounding box center [1223, 12] width 14 height 14
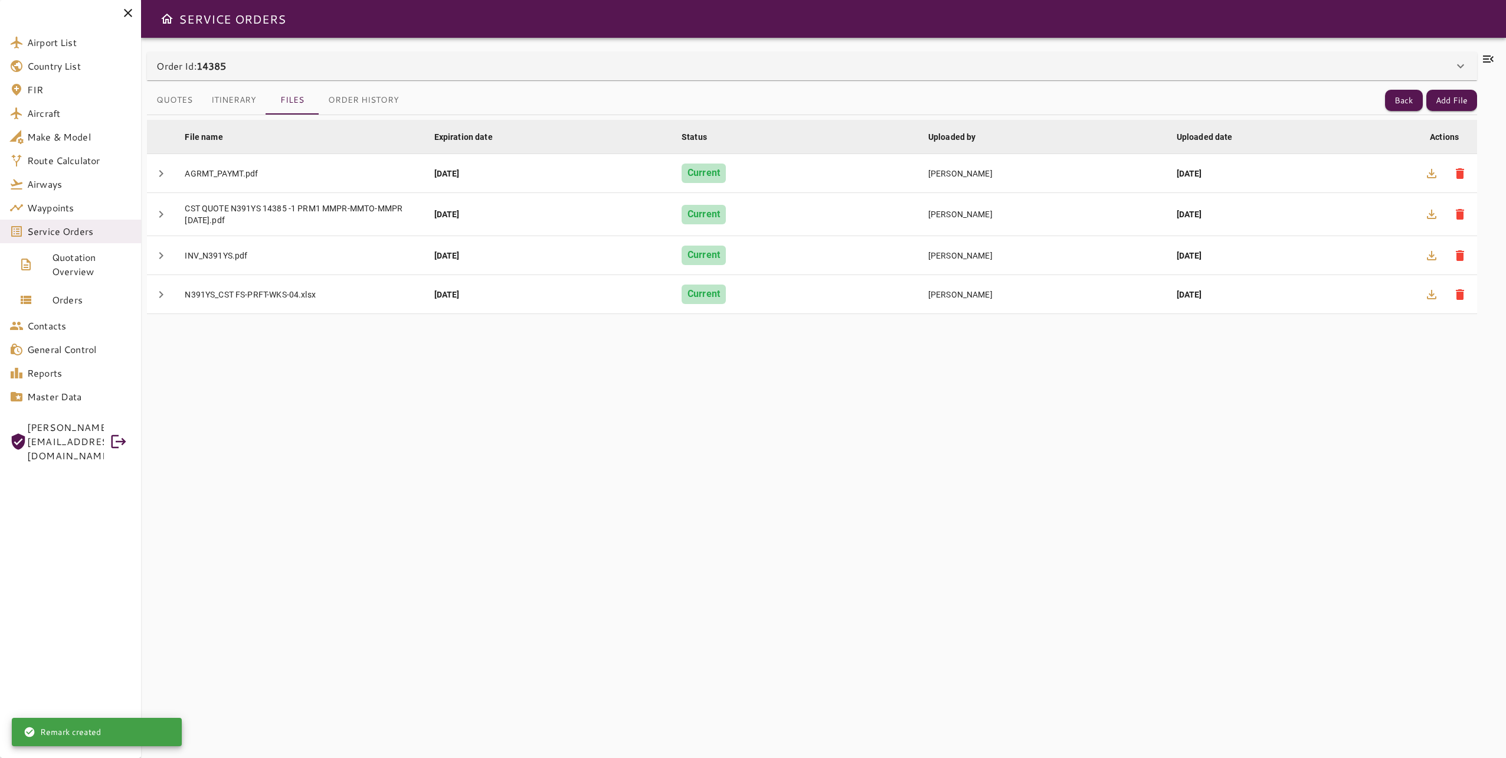
click at [1013, 503] on div "File name arrow_downward Expiration date arrow_downward Status arrow_downward U…" at bounding box center [812, 429] width 1330 height 629
click at [1010, 489] on div "File name arrow_downward Expiration date arrow_downward Status arrow_downward U…" at bounding box center [812, 429] width 1330 height 629
click at [1011, 486] on div "File name arrow_downward Expiration date arrow_downward Status arrow_downward U…" at bounding box center [812, 429] width 1330 height 629
click at [781, 523] on div "File name arrow_downward Expiration date arrow_downward Status arrow_downward U…" at bounding box center [812, 429] width 1330 height 629
click at [756, 464] on div "File name arrow_downward Expiration date arrow_downward Status arrow_downward U…" at bounding box center [812, 429] width 1330 height 629
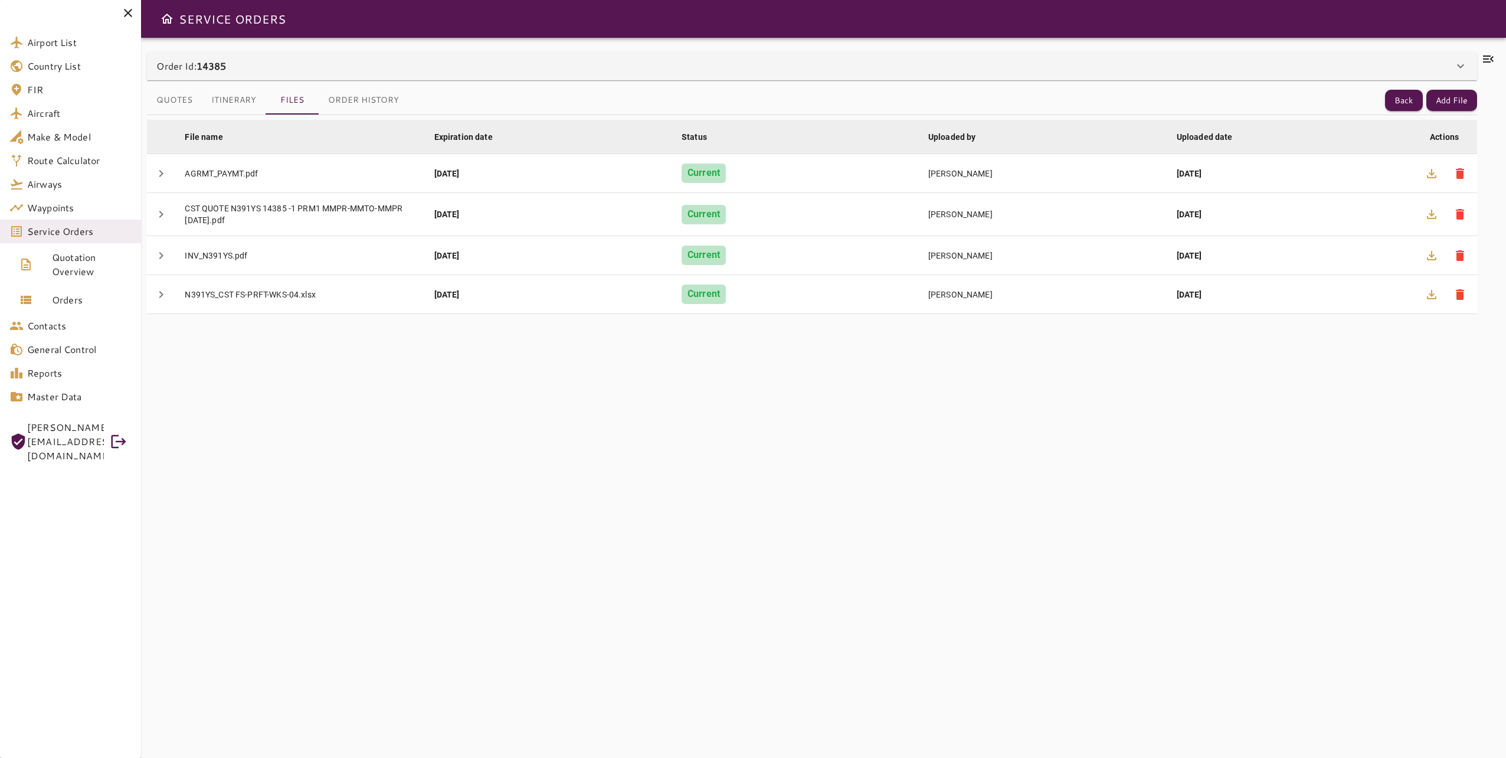
click at [802, 688] on div "File name arrow_downward Expiration date arrow_downward Status arrow_downward U…" at bounding box center [812, 429] width 1330 height 629
